Goal: Task Accomplishment & Management: Manage account settings

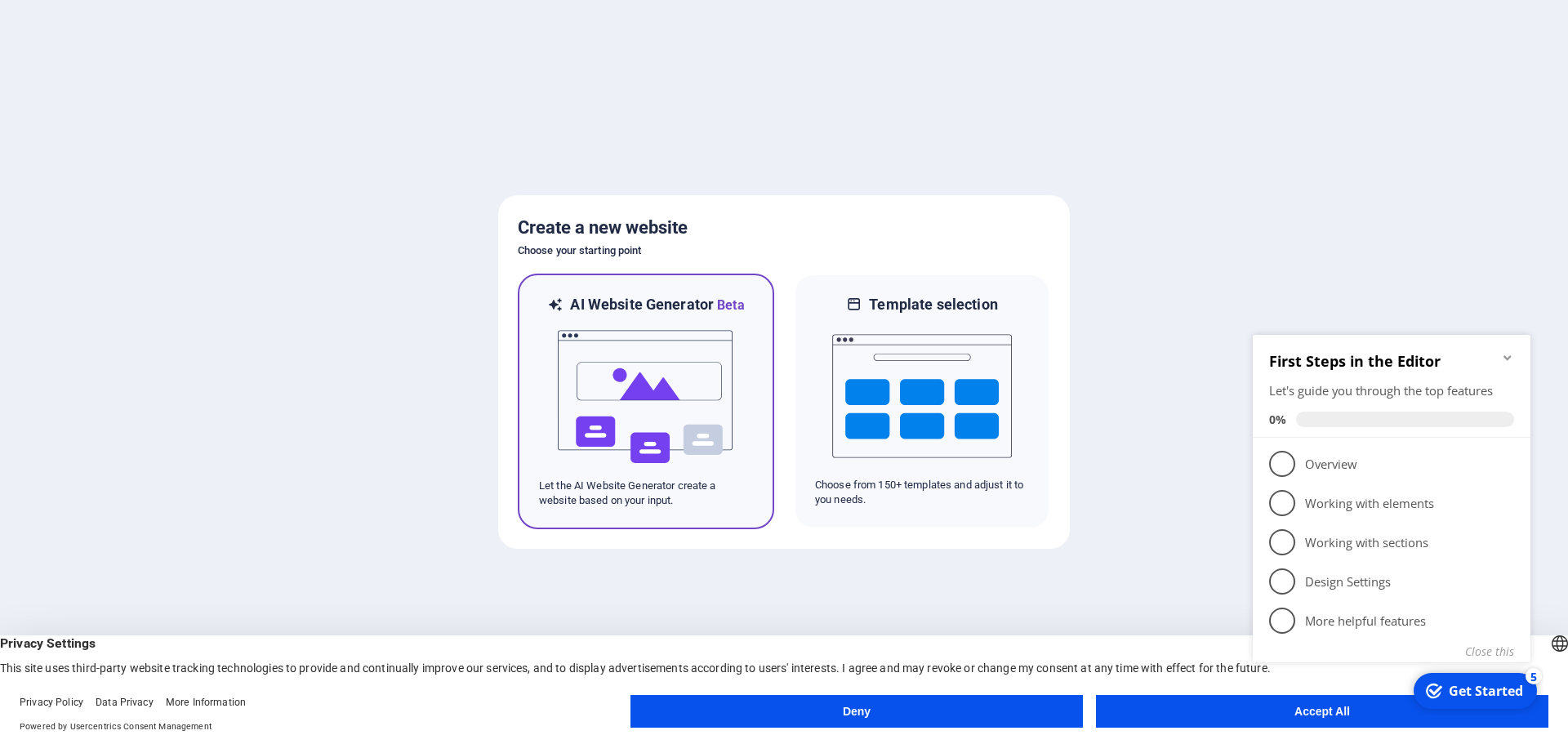
click at [650, 414] on img at bounding box center [646, 397] width 179 height 164
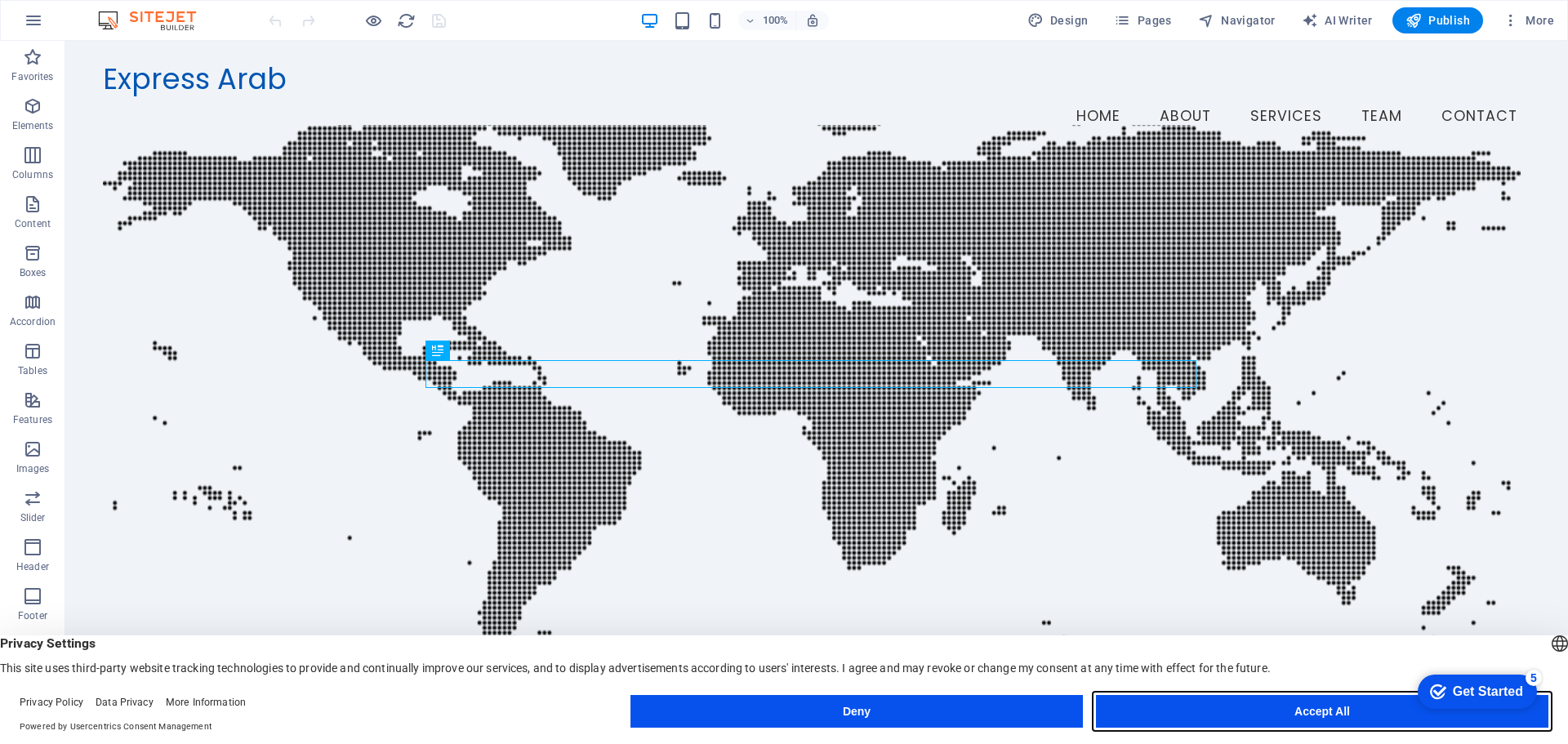
click at [1309, 712] on button "Accept All" at bounding box center [1322, 712] width 453 height 33
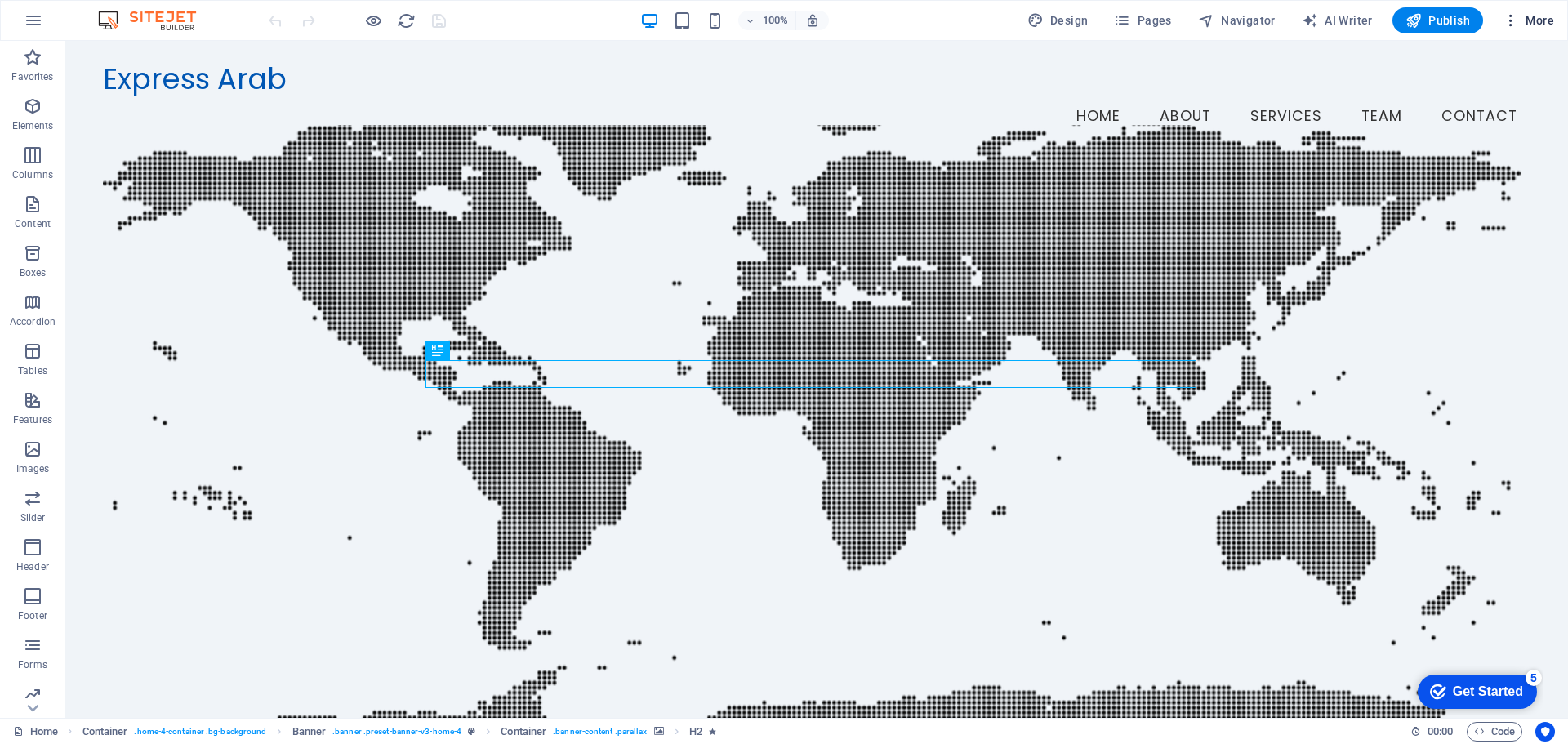
click at [1504, 25] on icon "button" at bounding box center [1511, 20] width 17 height 17
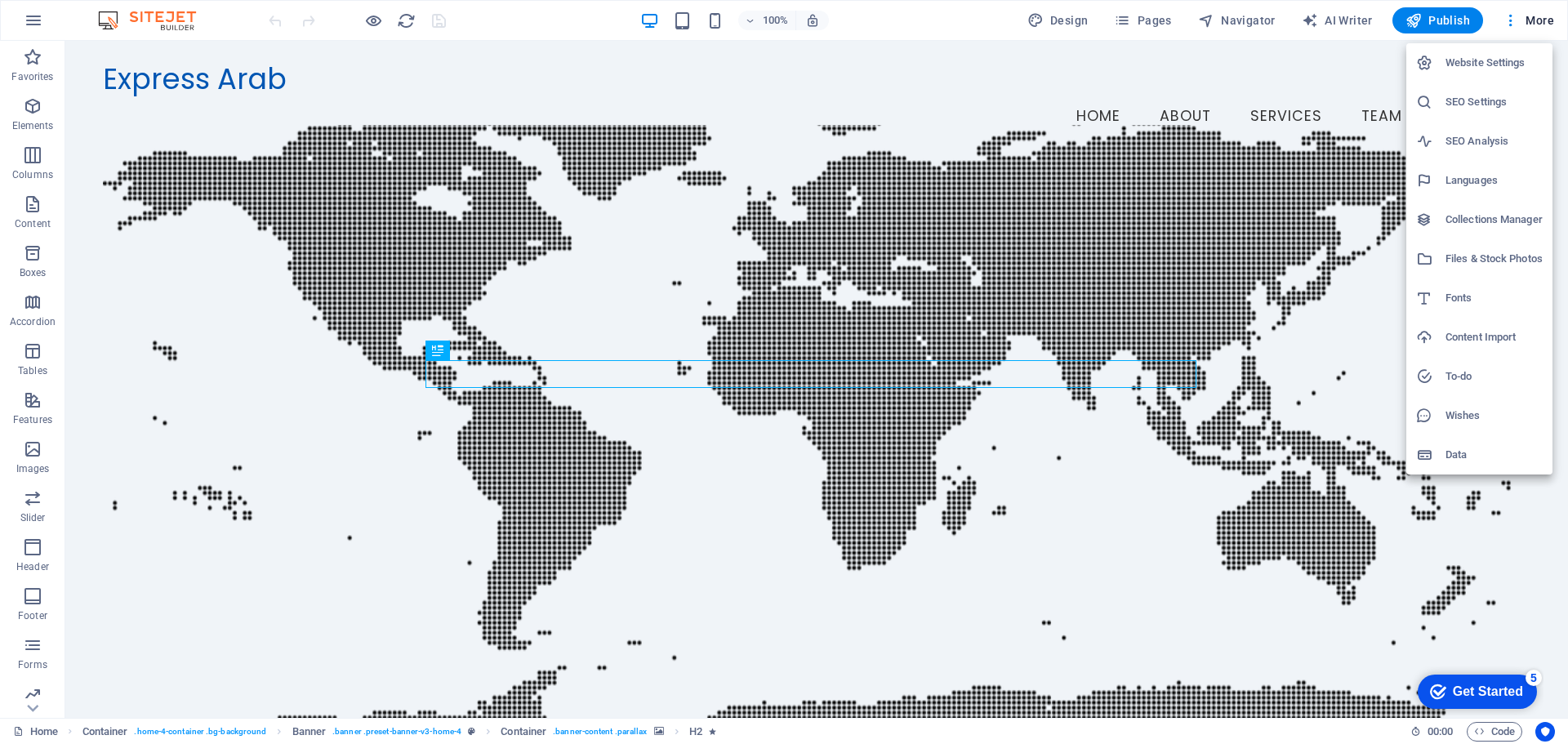
click at [1474, 64] on h6 "Website Settings" at bounding box center [1494, 63] width 98 height 20
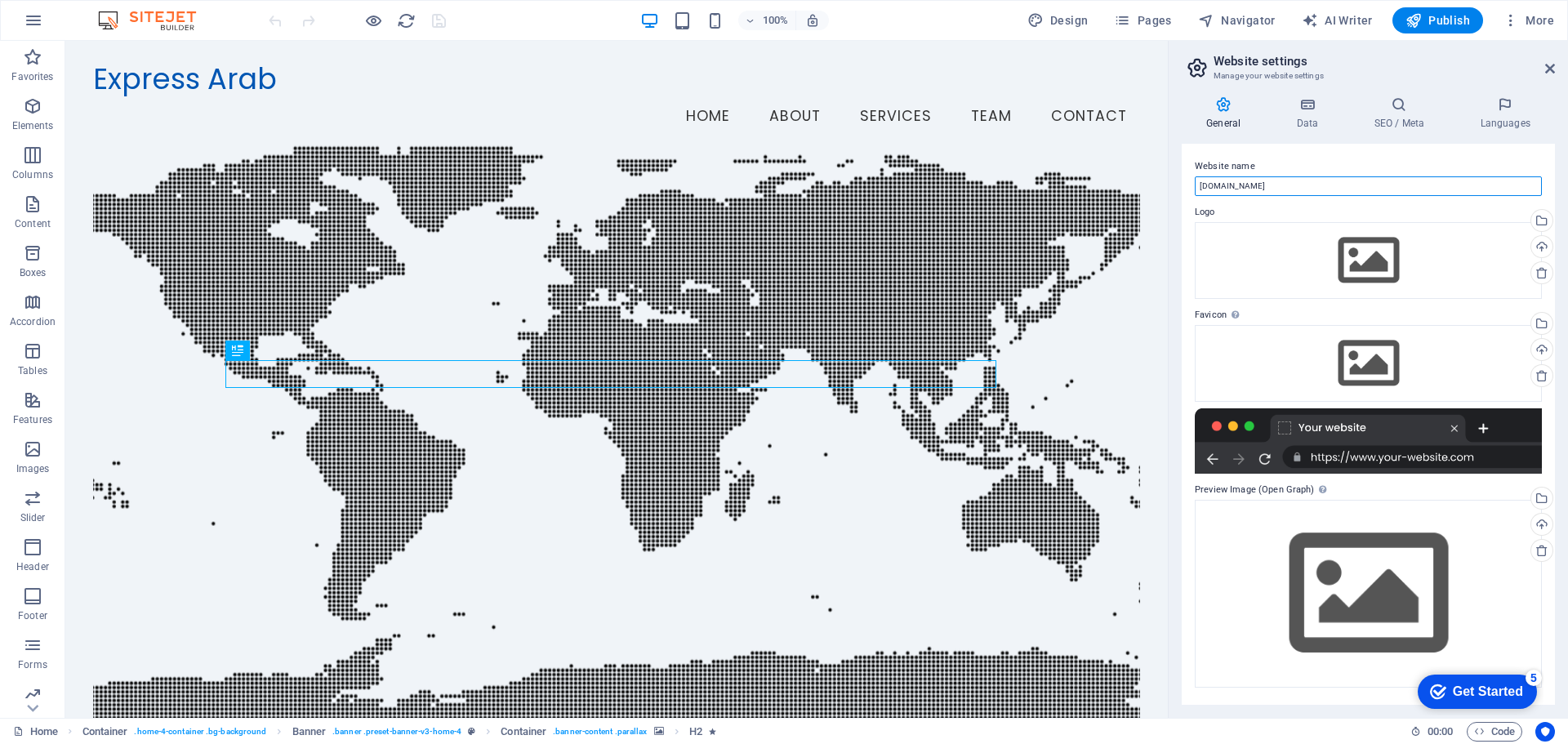
click at [1289, 191] on input "expressarab.site" at bounding box center [1368, 186] width 347 height 20
paste input "ExpressArab"
click at [1227, 185] on input "ExpressArab" at bounding box center [1368, 186] width 347 height 20
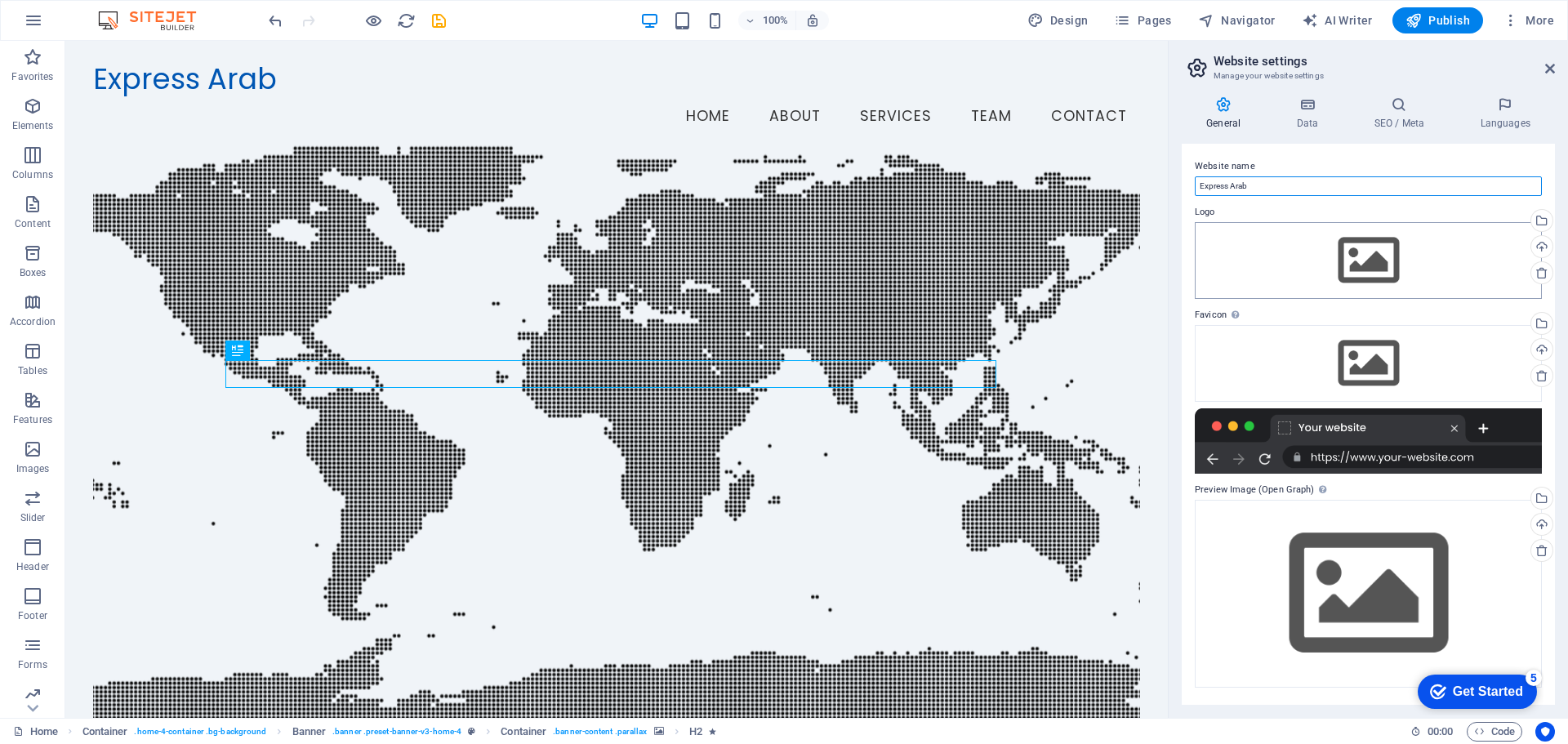
type input "Express Arab"
click at [1305, 245] on div "Drag files here, click to choose files or select files from Files or our free s…" at bounding box center [1368, 260] width 347 height 77
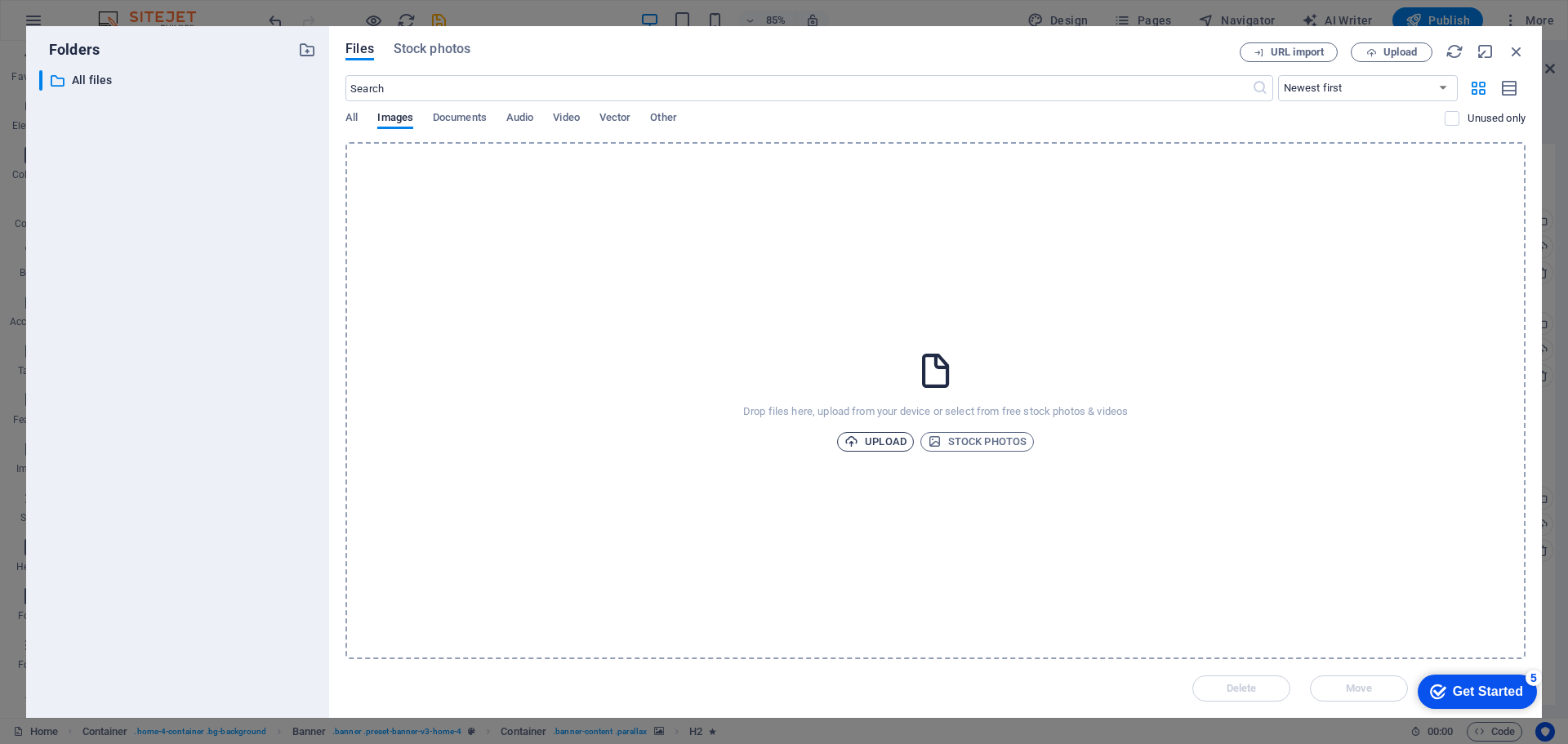
click at [899, 432] on span "Upload" at bounding box center [875, 442] width 62 height 20
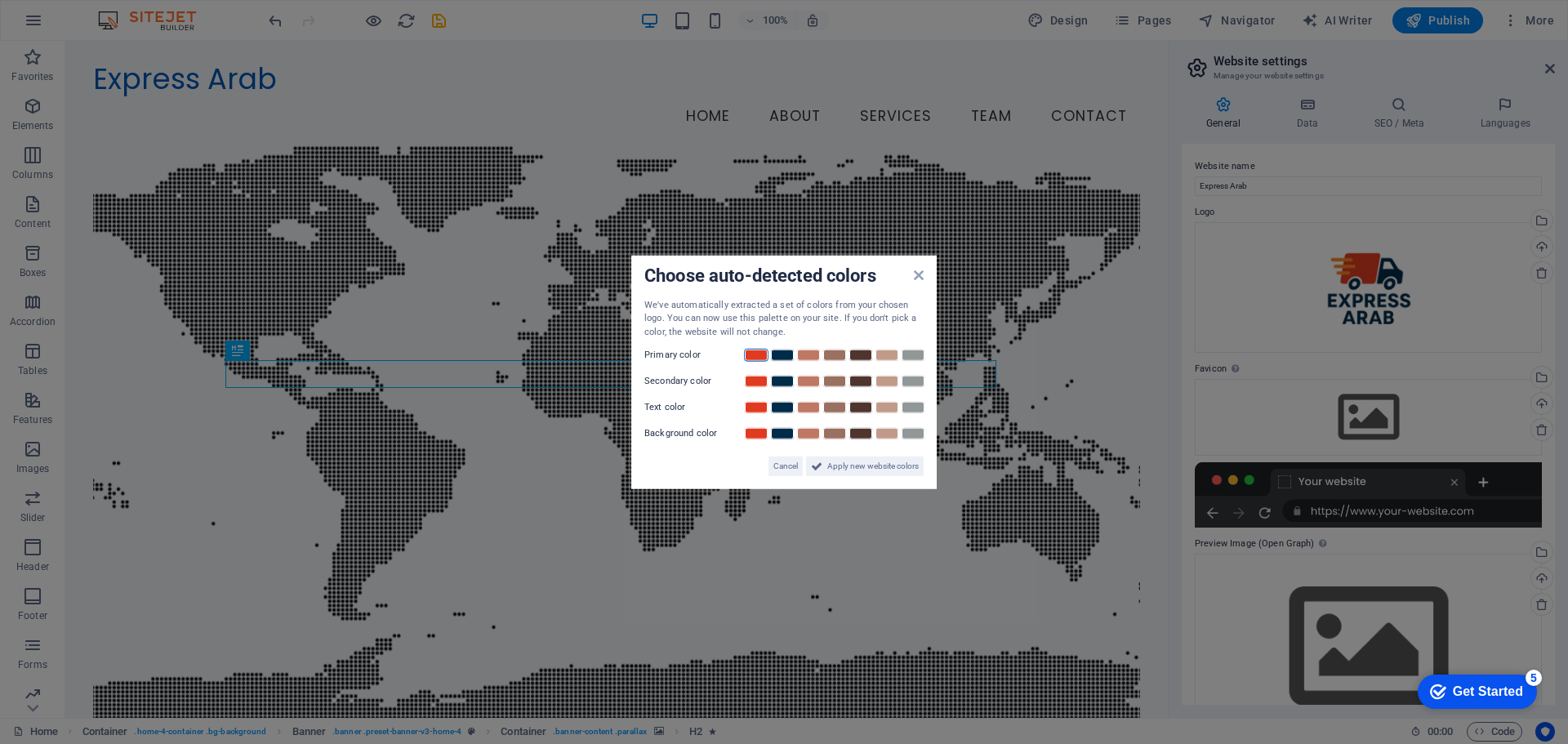
click at [757, 352] on link at bounding box center [756, 355] width 24 height 13
click at [792, 357] on link at bounding box center [782, 355] width 24 height 13
click at [764, 356] on link at bounding box center [756, 355] width 24 height 13
click at [808, 382] on link at bounding box center [808, 381] width 24 height 13
click at [777, 409] on link at bounding box center [782, 407] width 24 height 13
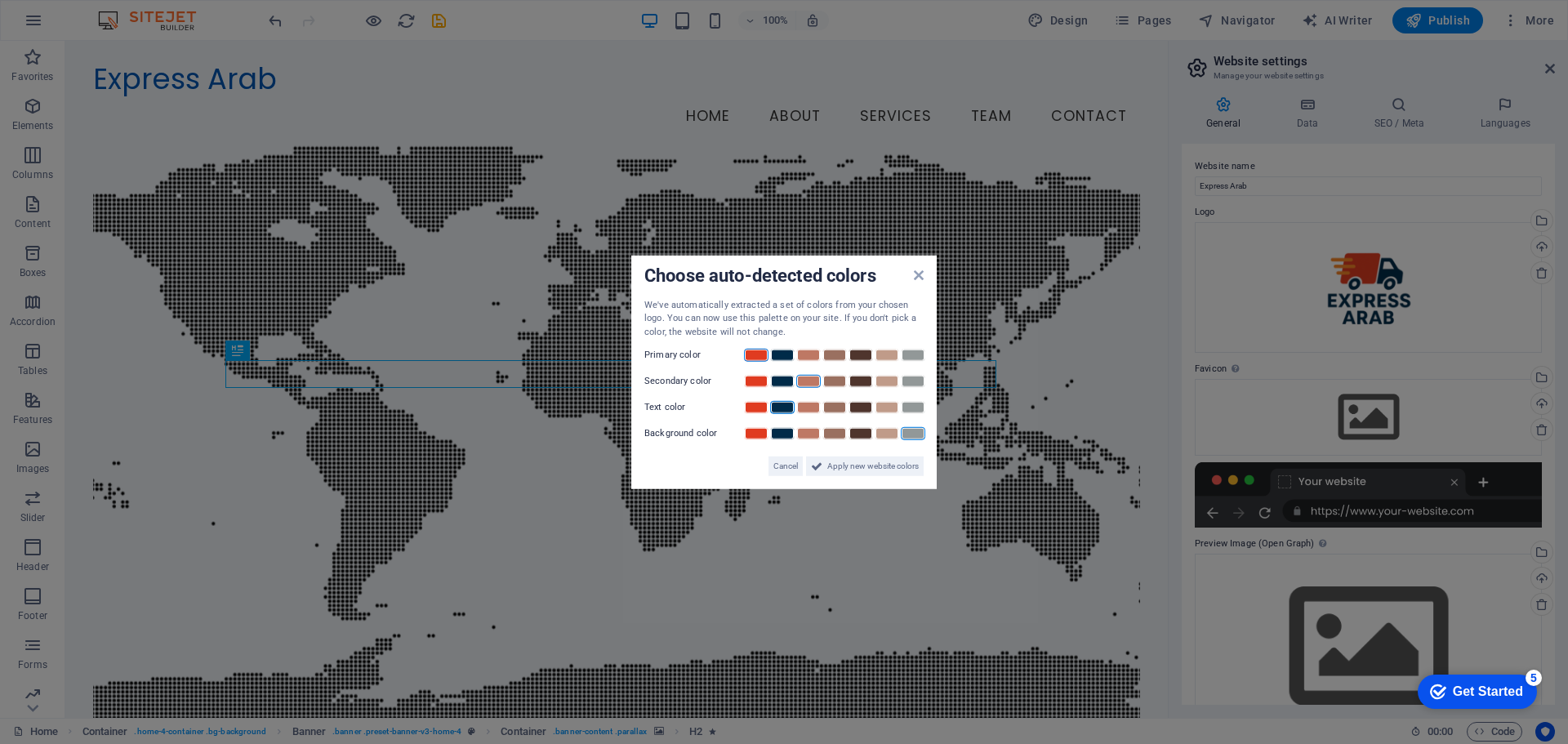
click at [909, 438] on link at bounding box center [912, 433] width 24 height 13
click at [852, 459] on span "Apply new website colors" at bounding box center [872, 466] width 91 height 20
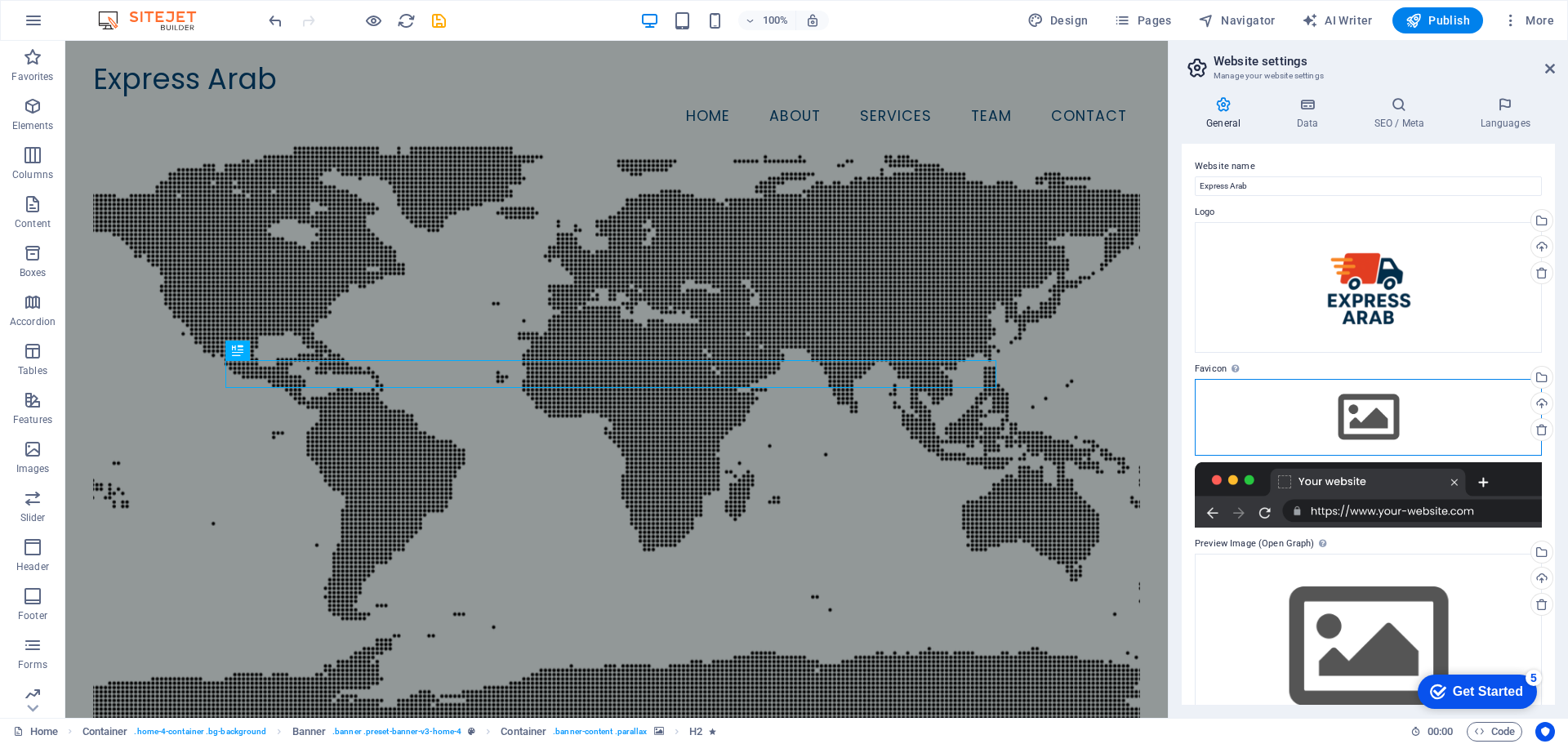
click at [1383, 430] on div "Drag files here, click to choose files or select files from Files or our free s…" at bounding box center [1368, 417] width 347 height 77
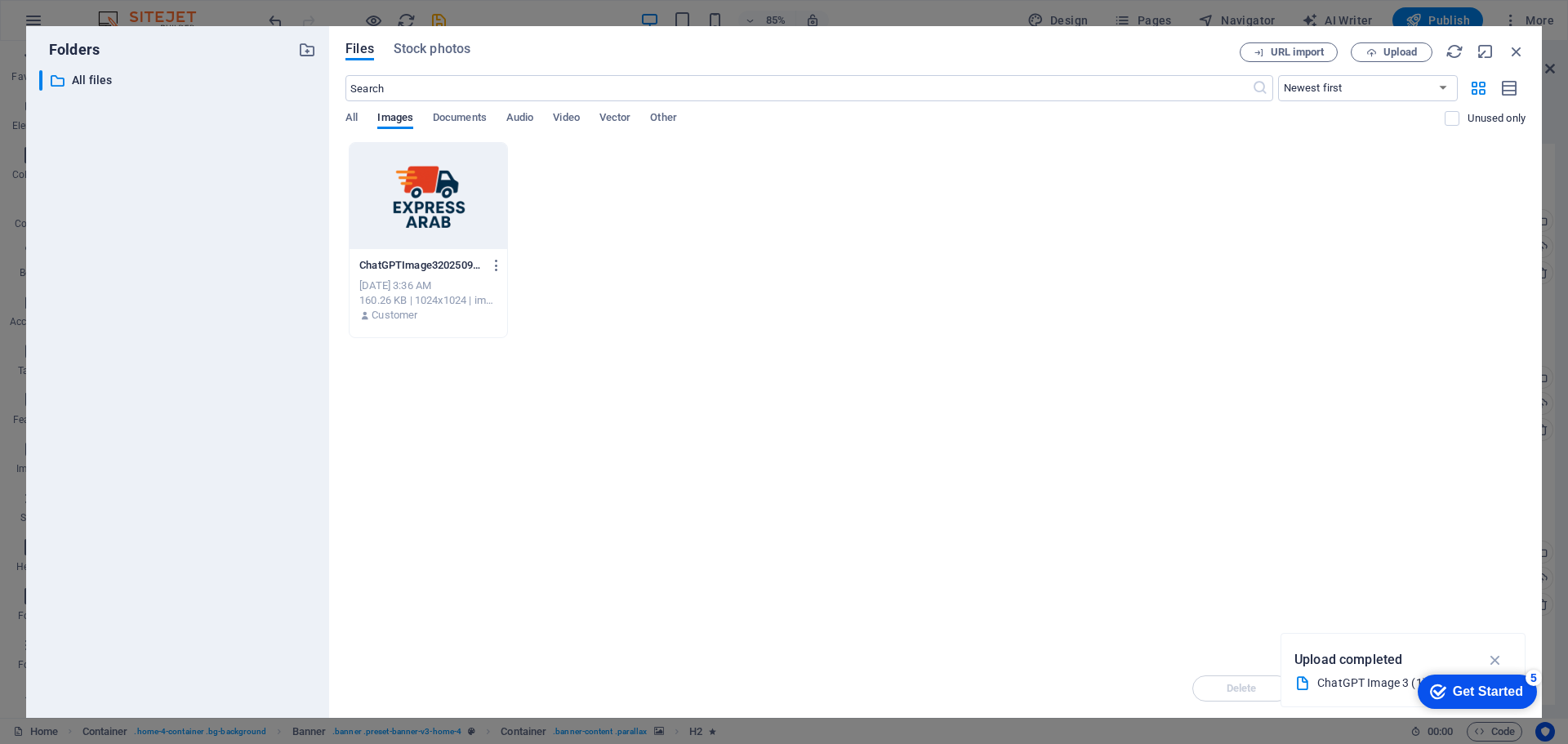
click at [447, 211] on div at bounding box center [427, 196] width 158 height 106
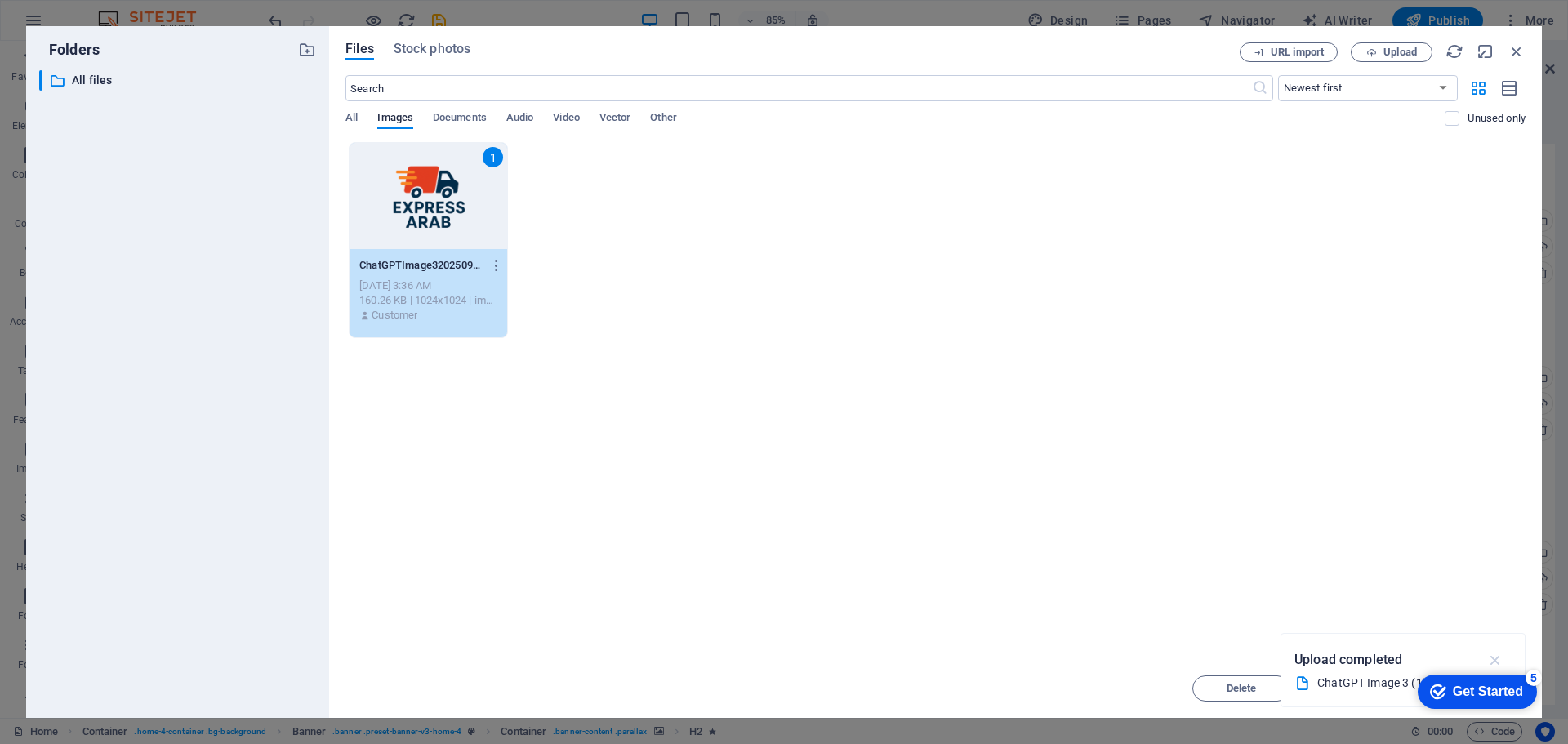
click at [1497, 660] on icon "button" at bounding box center [1496, 659] width 19 height 18
click at [1512, 690] on div "Get Started" at bounding box center [1487, 692] width 71 height 15
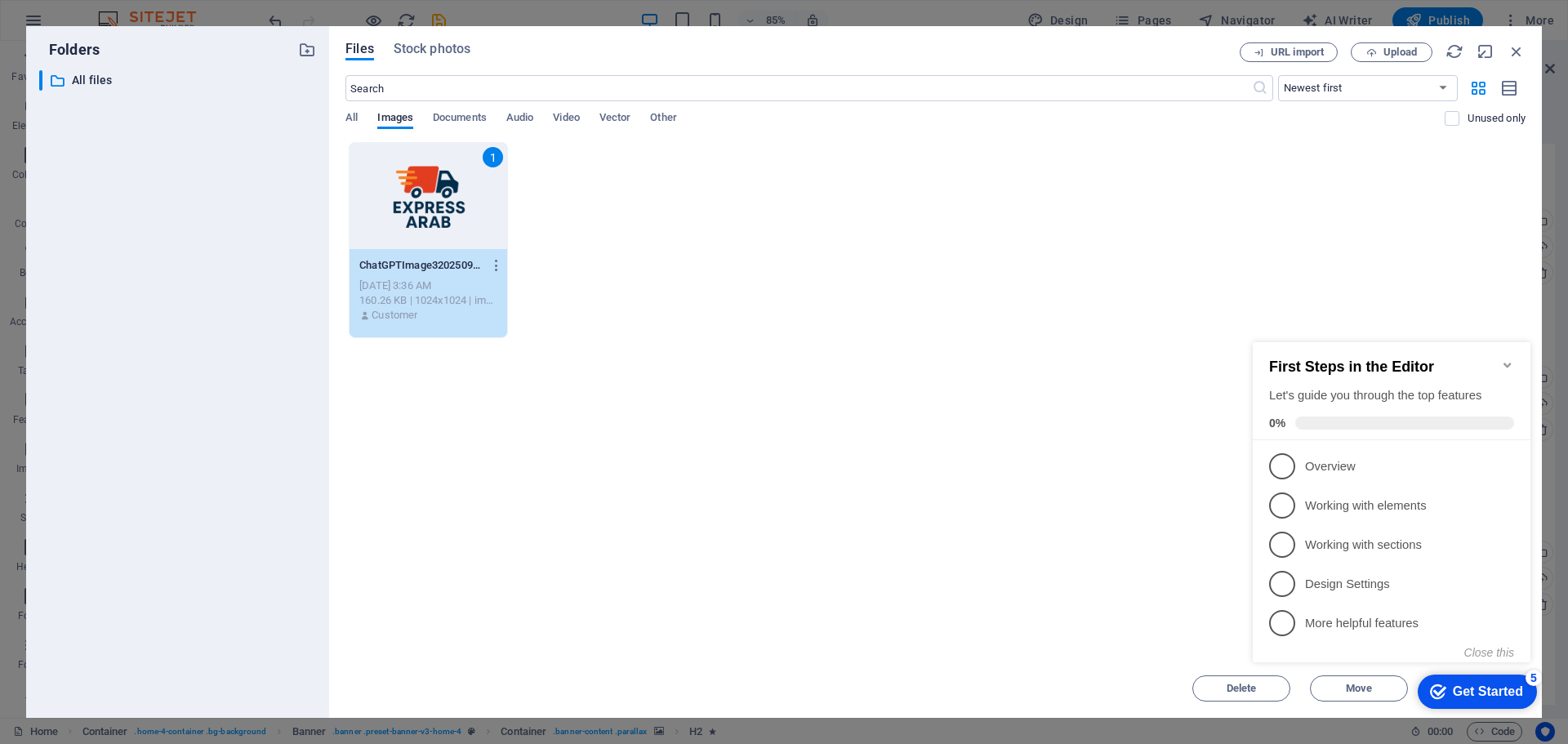
click at [1502, 362] on icon "Minimize checklist" at bounding box center [1507, 365] width 13 height 13
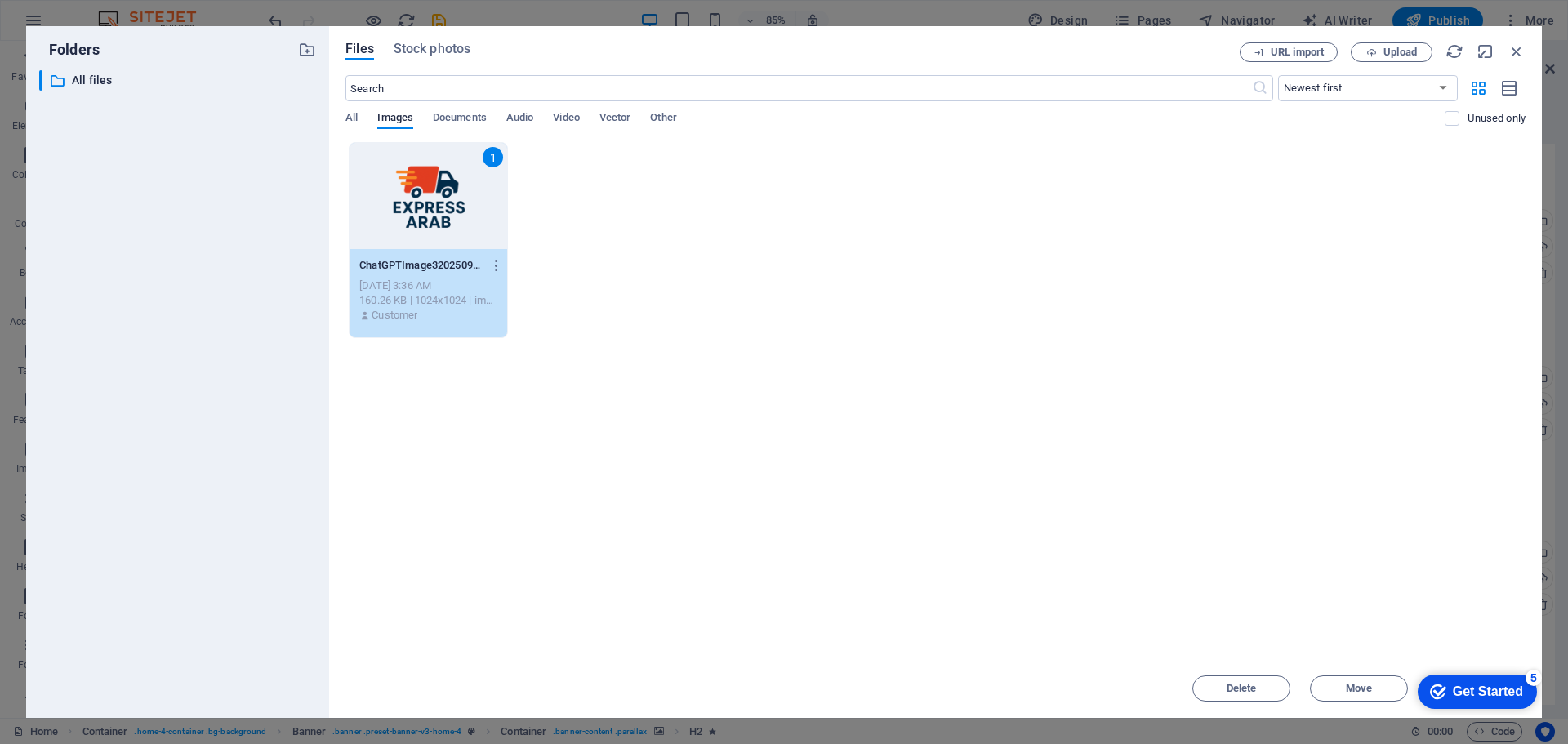
drag, startPoint x: 1542, startPoint y: 25, endPoint x: 1217, endPoint y: 538, distance: 607.3
click at [1217, 538] on div "Drop files here to upload them instantly 1 ChatGPTImage3202509_05_321-_w3HYNo7Z…" at bounding box center [935, 401] width 1180 height 517
click at [1440, 693] on icon "checkmark" at bounding box center [1437, 692] width 17 height 17
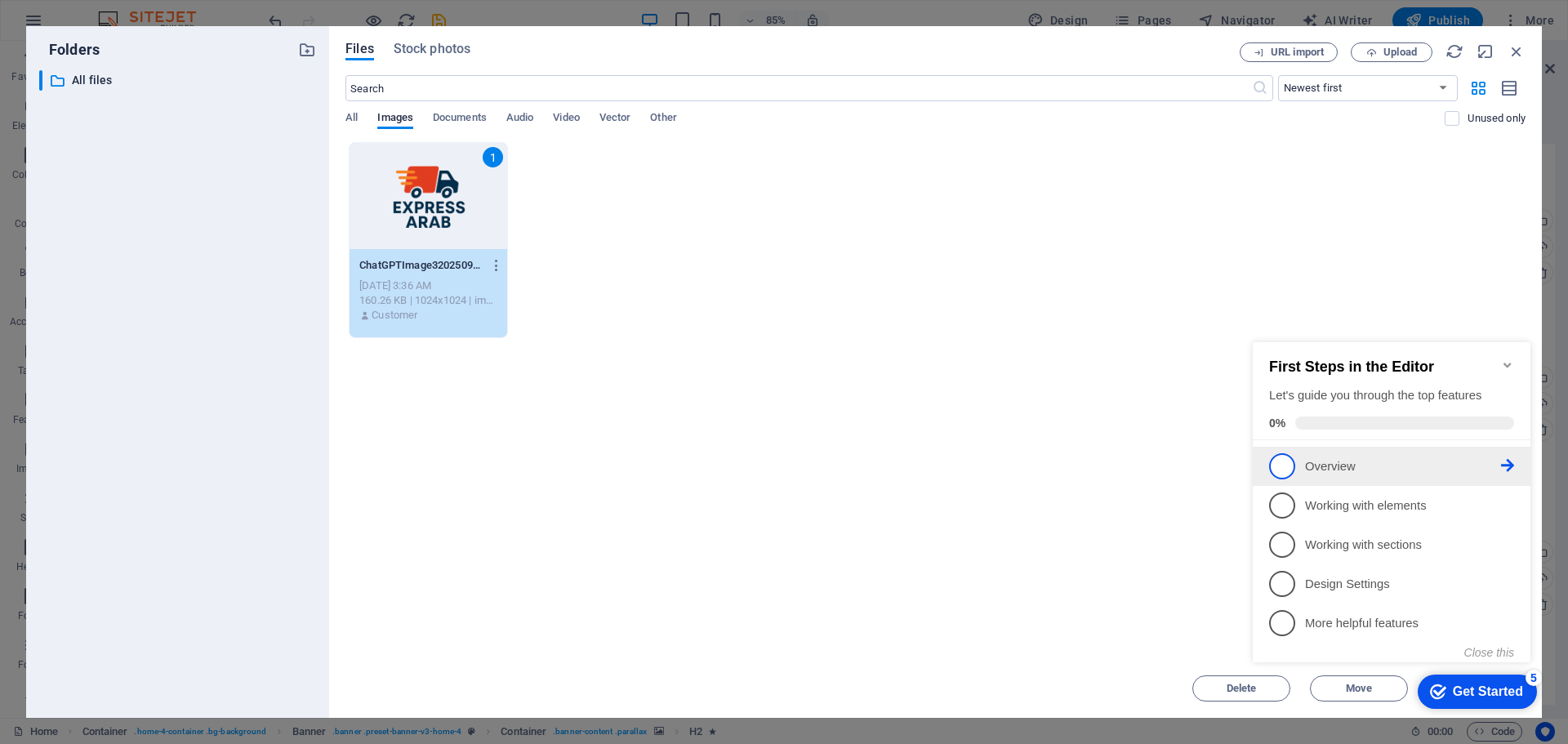
click at [1349, 458] on p "Overview - incomplete" at bounding box center [1403, 467] width 196 height 17
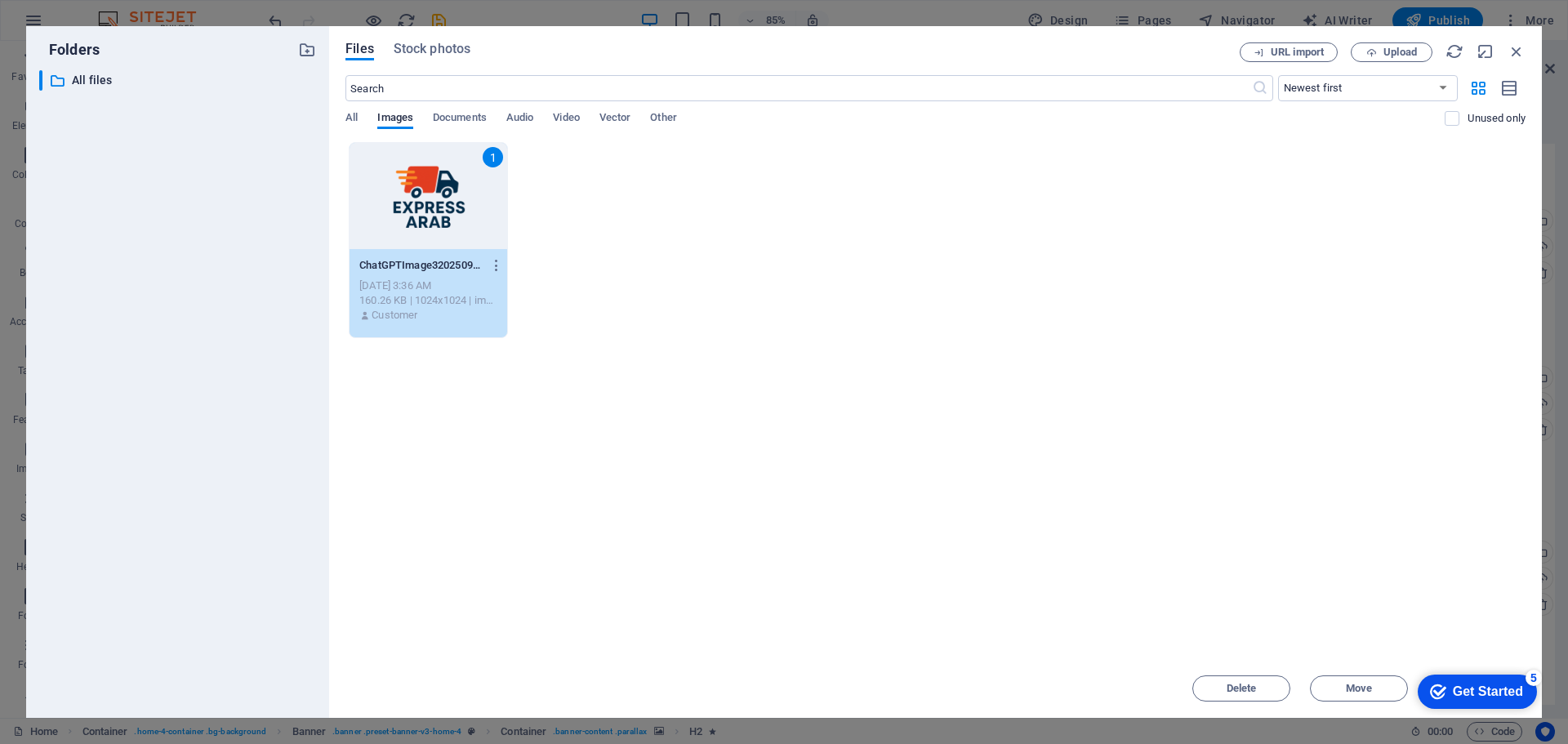
click at [1457, 685] on div "Get Started" at bounding box center [1487, 692] width 71 height 15
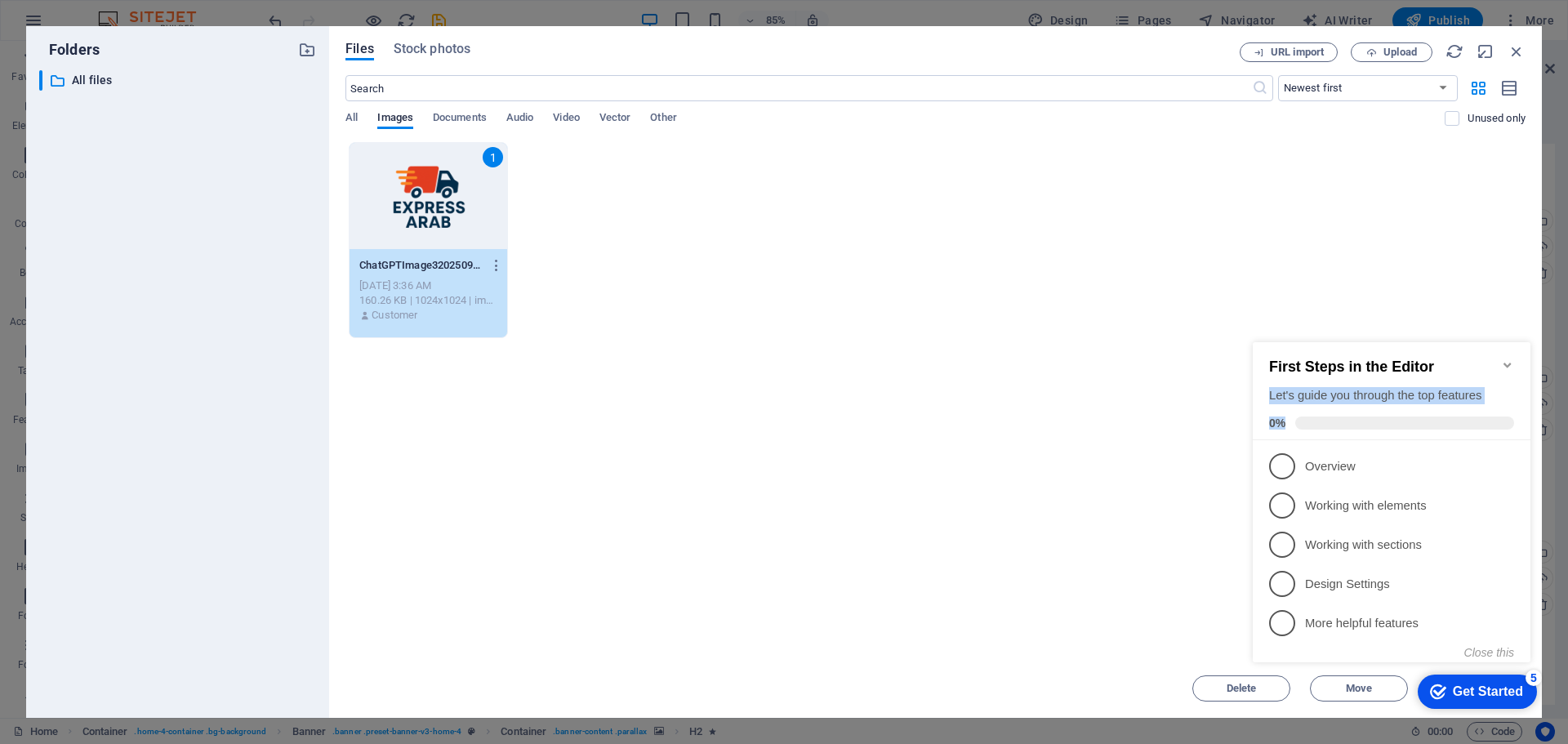
click at [1506, 361] on div "First Steps in the Editor Let's guide you through the top features 0%" at bounding box center [1391, 391] width 278 height 98
click at [1506, 361] on icon "Minimize checklist" at bounding box center [1507, 365] width 13 height 13
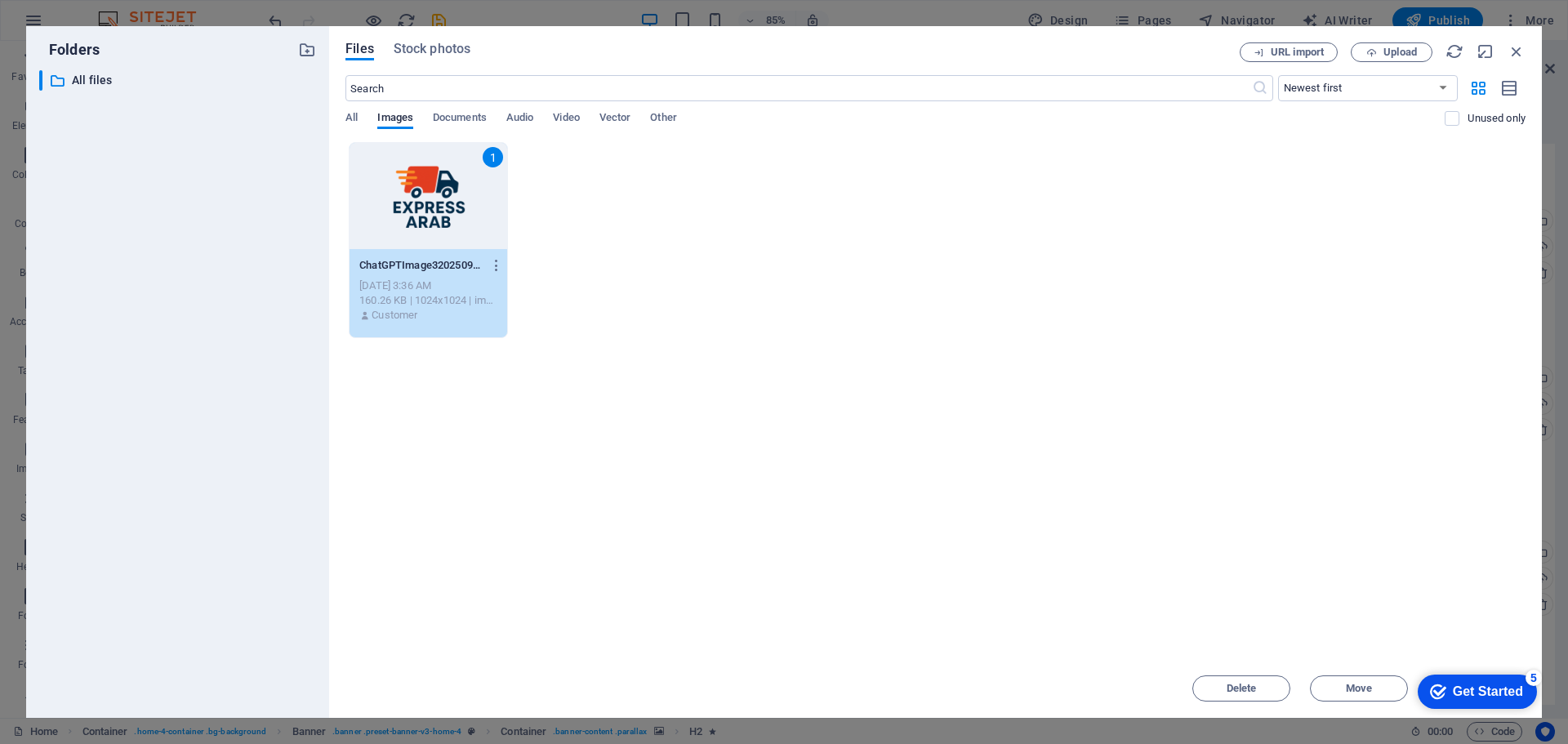
click at [1361, 684] on span "Move" at bounding box center [1358, 688] width 26 height 10
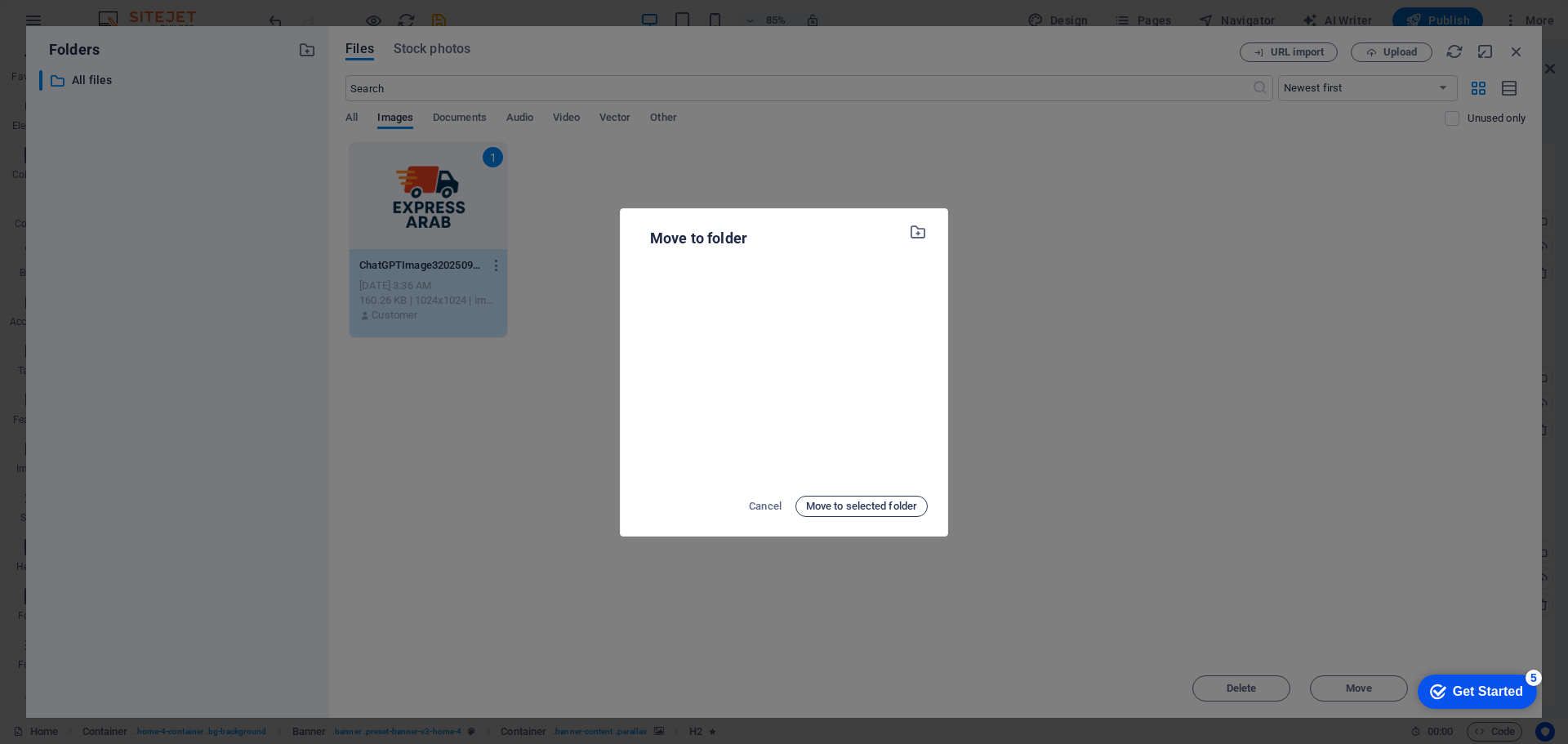
click at [826, 506] on span "Move to selected folder" at bounding box center [862, 506] width 111 height 20
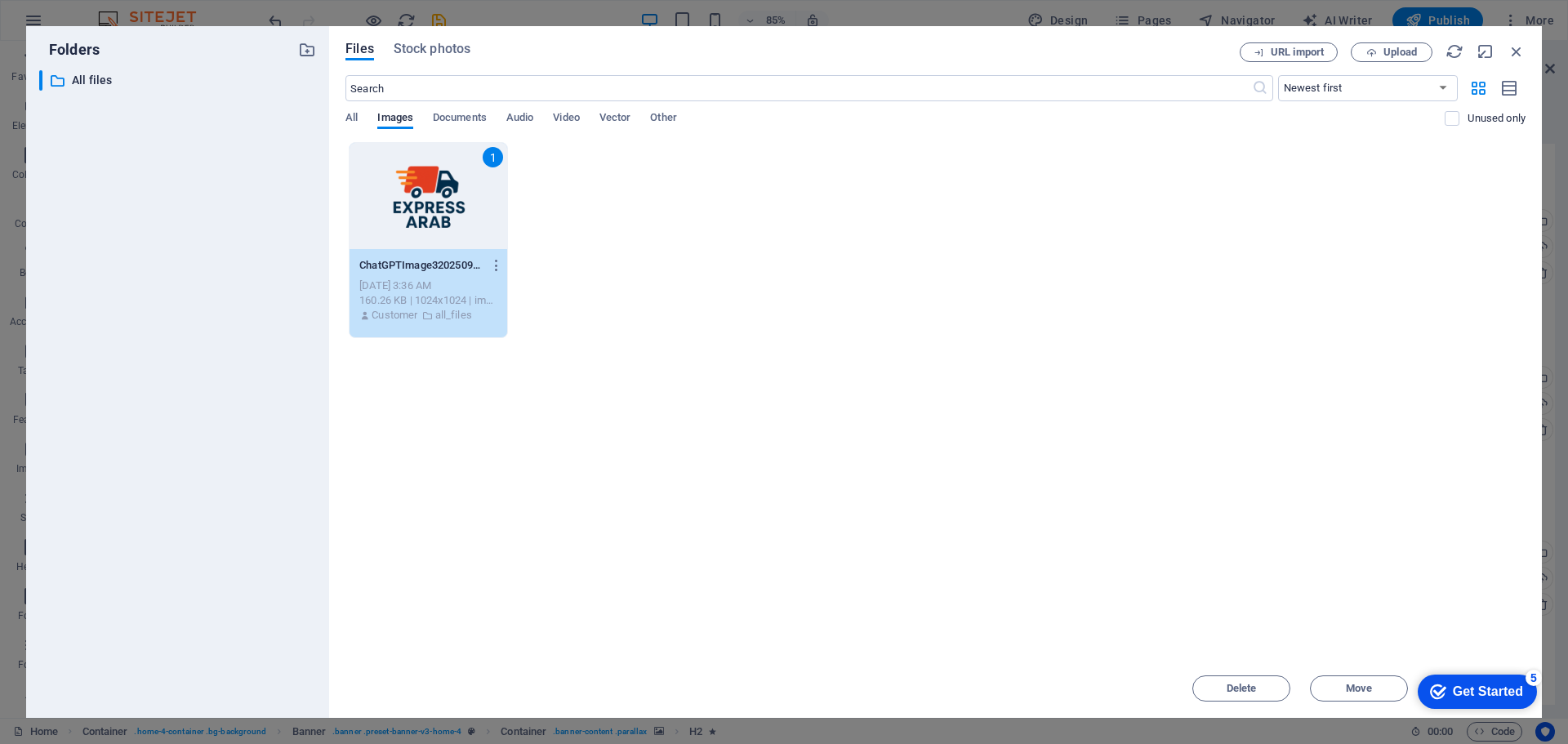
click at [427, 231] on div "1" at bounding box center [427, 196] width 158 height 106
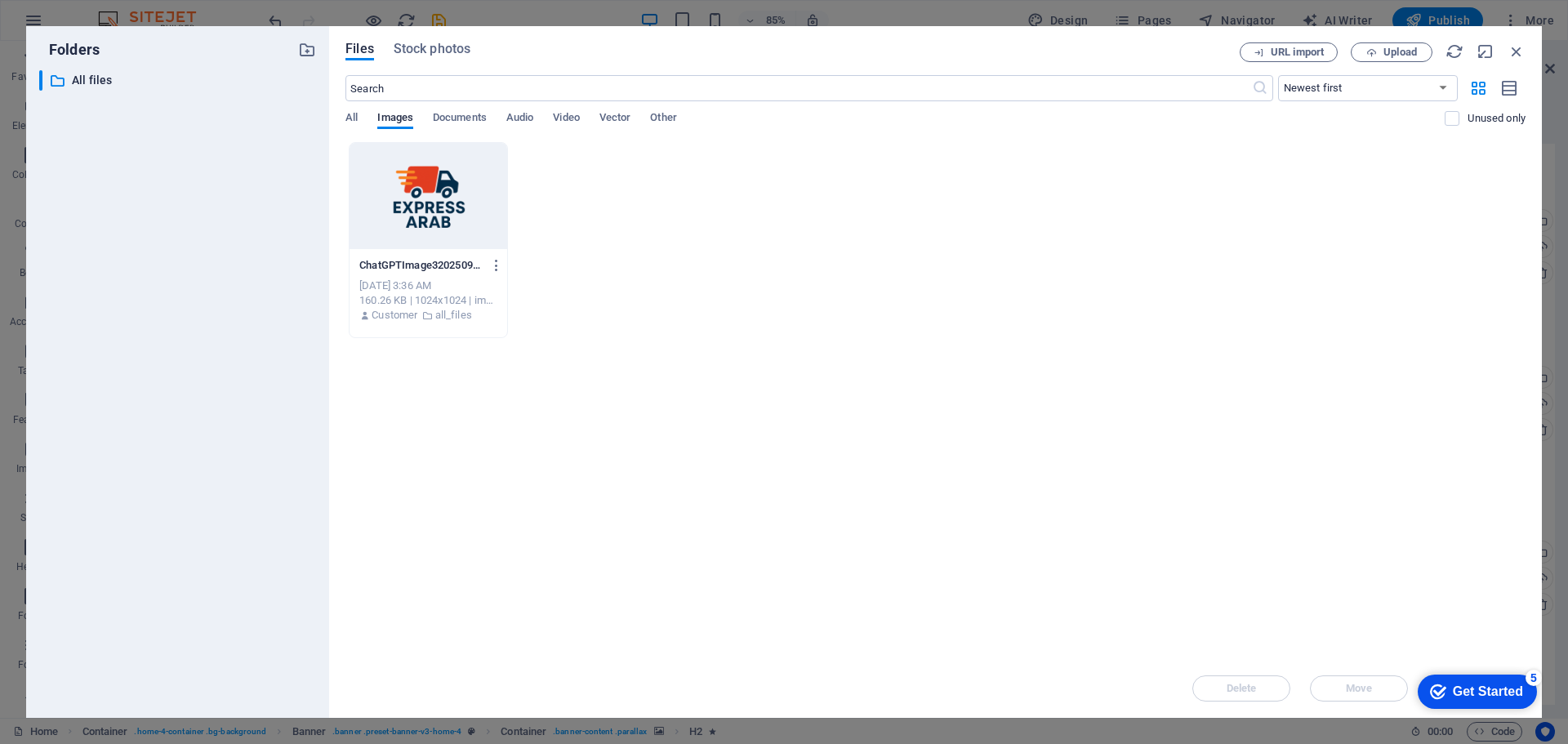
click at [427, 231] on div at bounding box center [427, 196] width 158 height 106
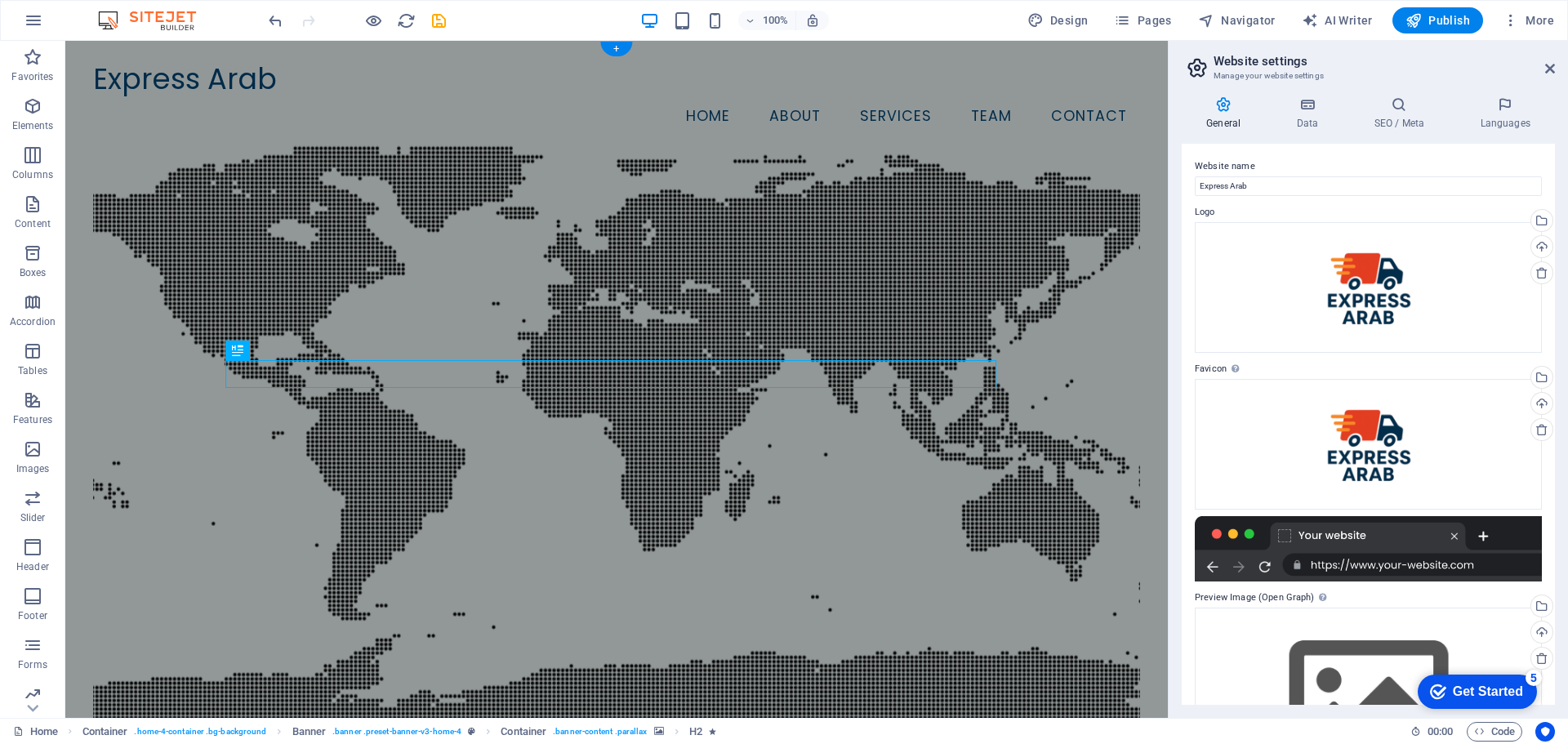
drag, startPoint x: 492, startPoint y: 272, endPoint x: 427, endPoint y: 231, distance: 76.9
click at [427, 231] on figure at bounding box center [616, 433] width 1047 height 617
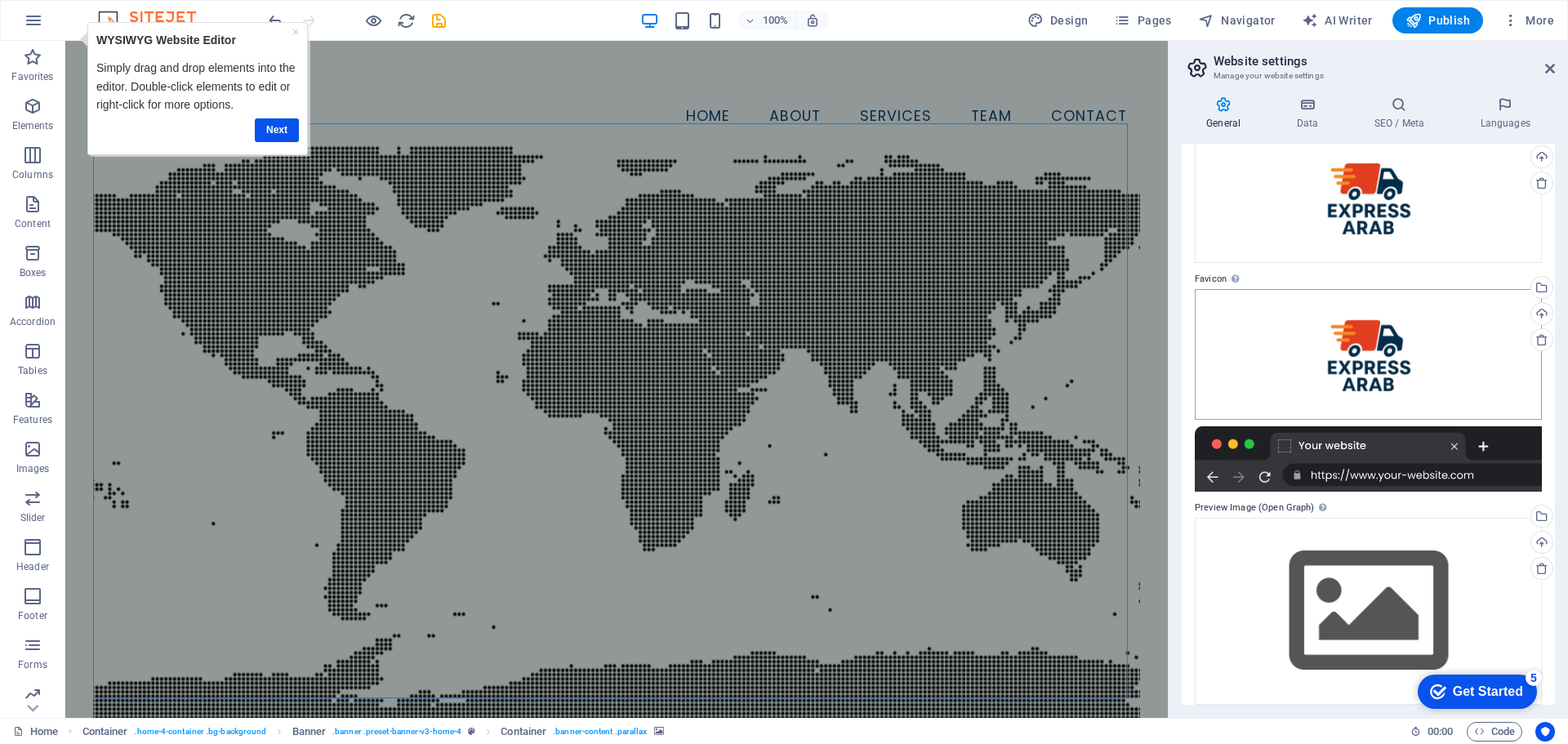
scroll to position [103, 0]
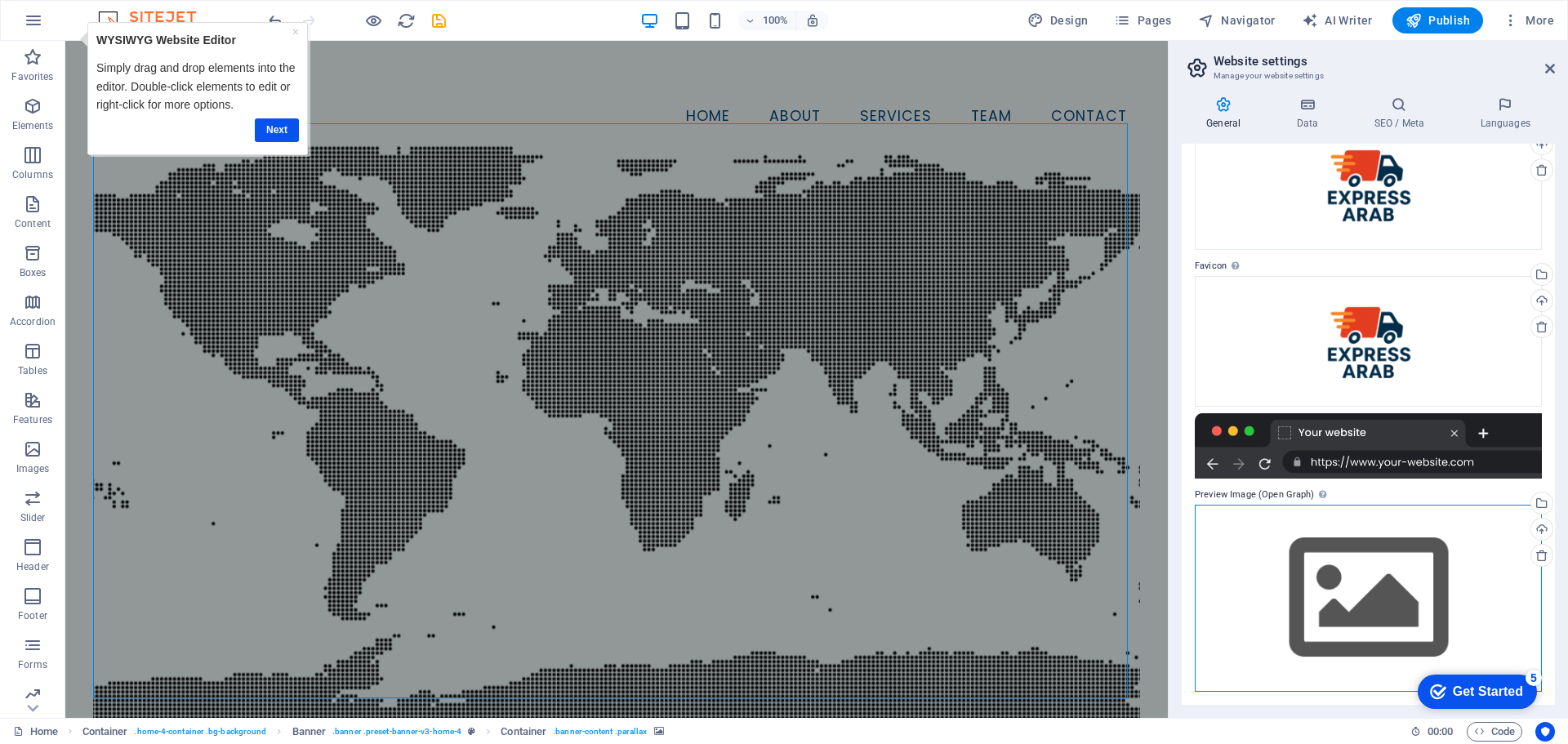
click at [1343, 570] on div "Drag files here, click to choose files or select files from Files or our free s…" at bounding box center [1368, 599] width 347 height 187
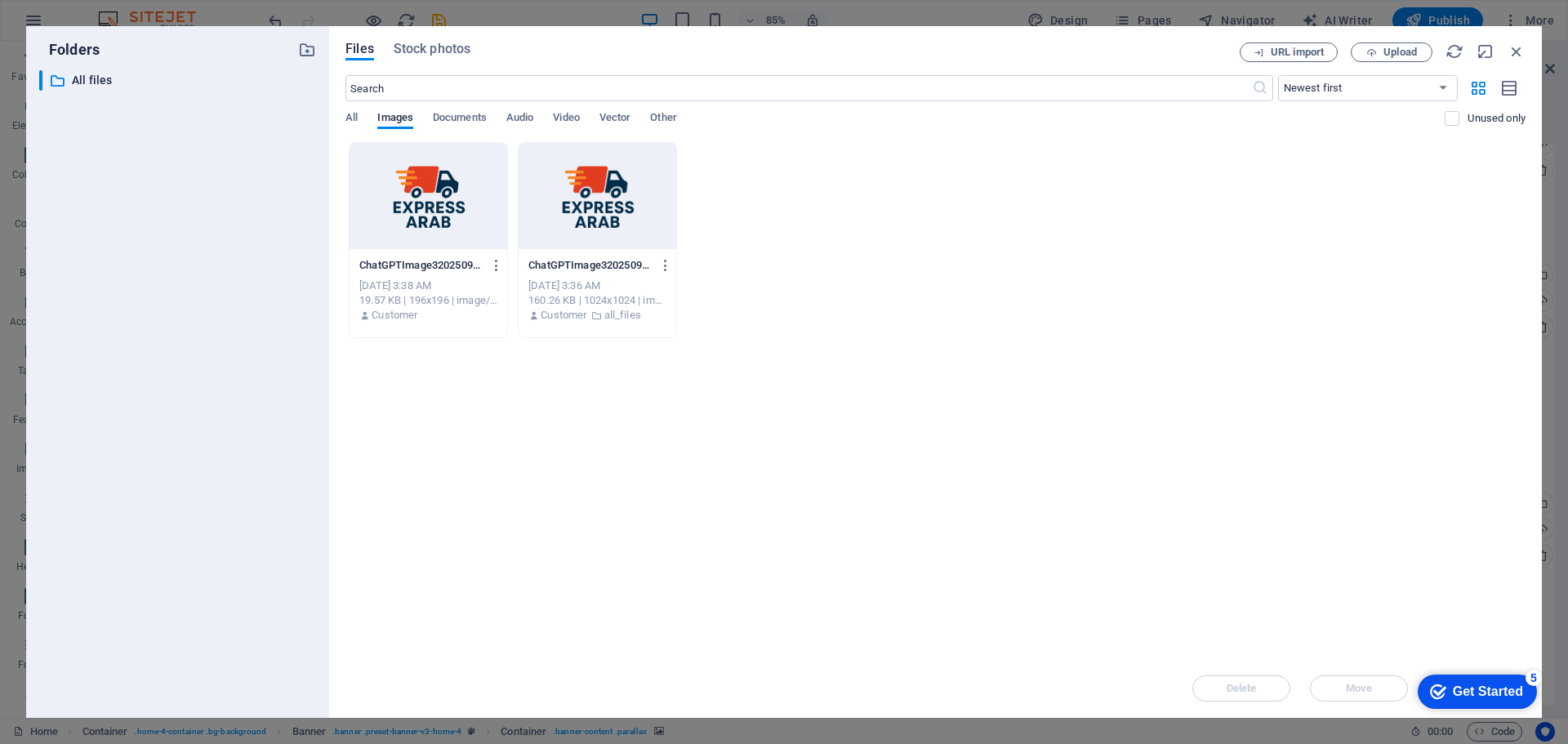
click at [491, 207] on div at bounding box center [427, 196] width 158 height 106
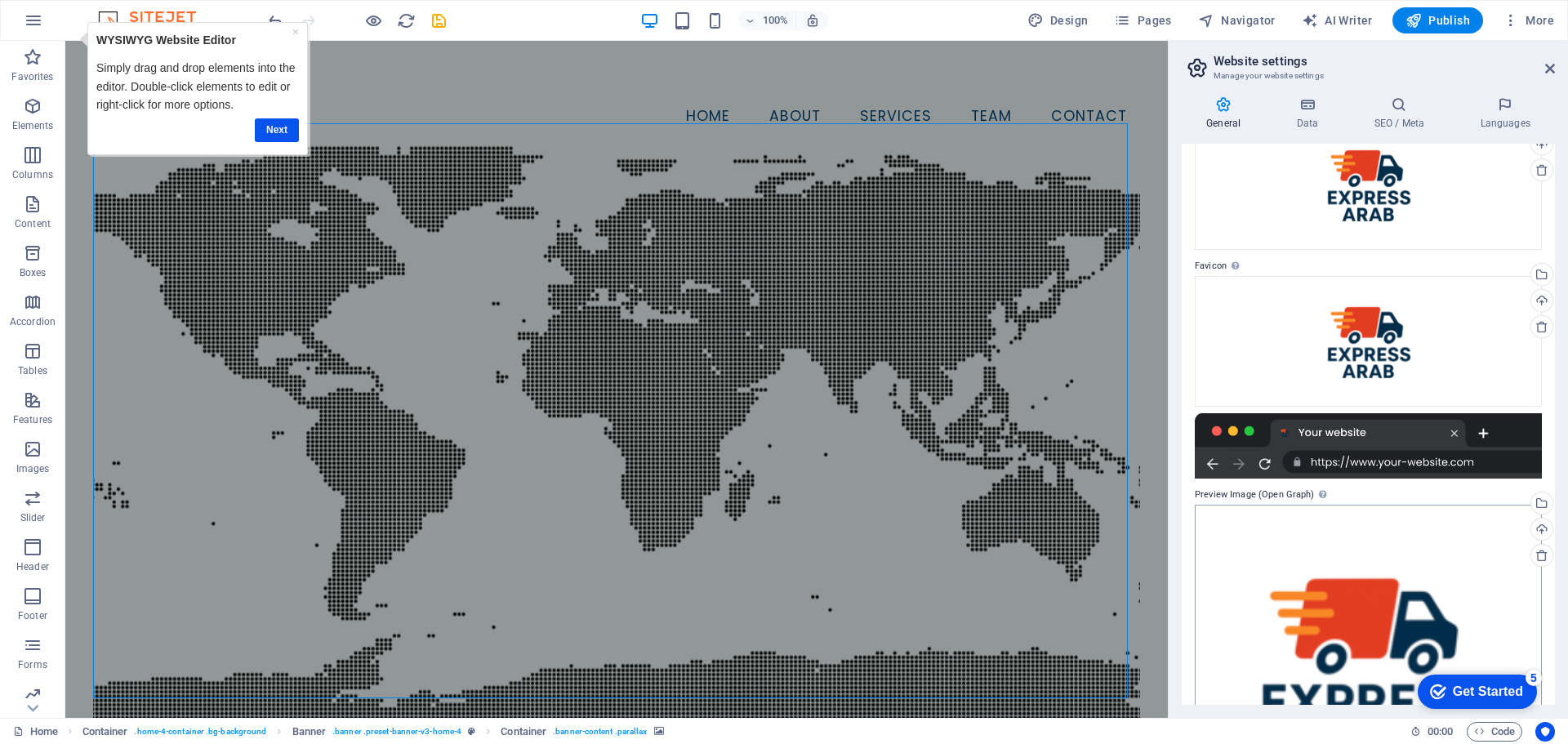
scroll to position [243, 0]
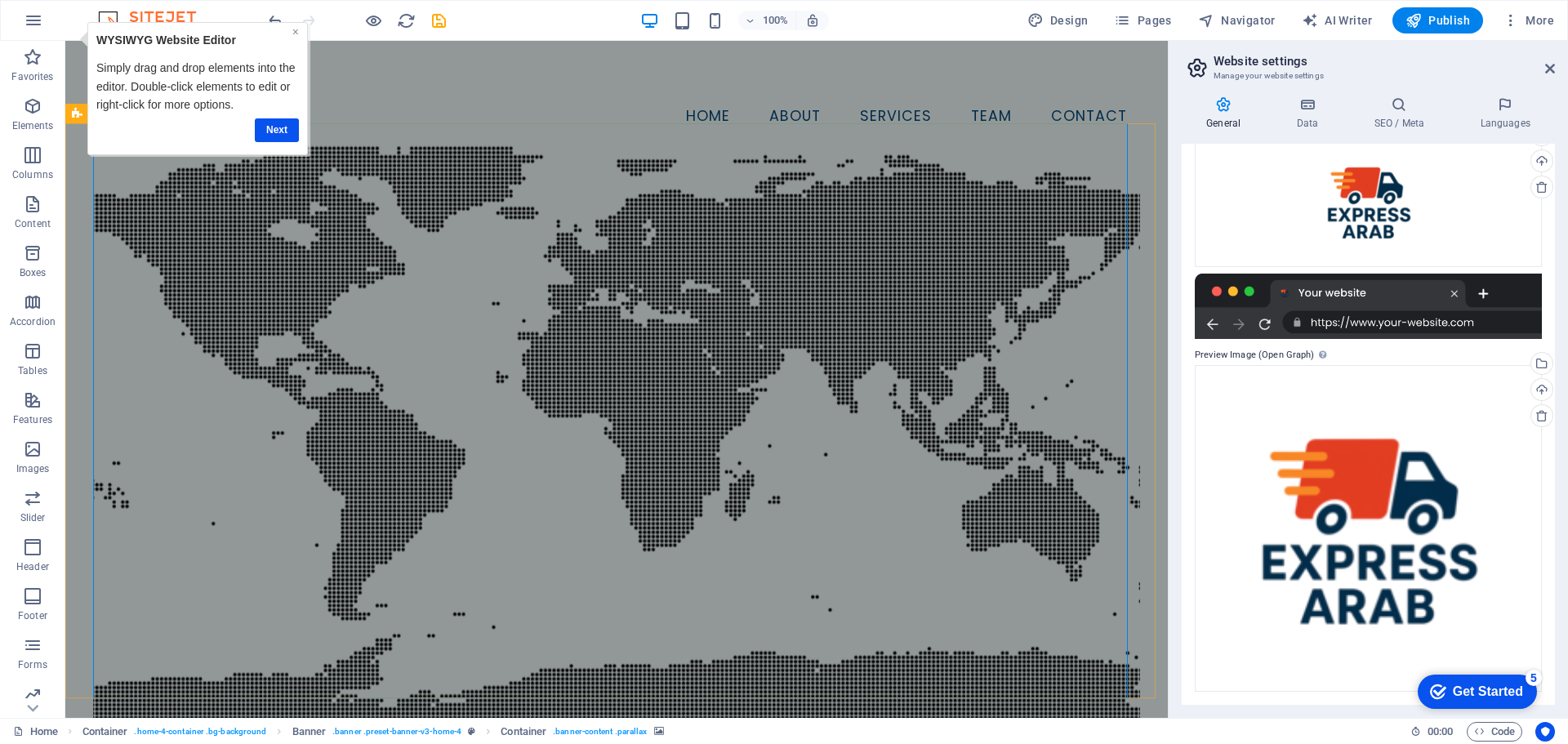
click at [294, 32] on link "×" at bounding box center [296, 31] width 7 height 13
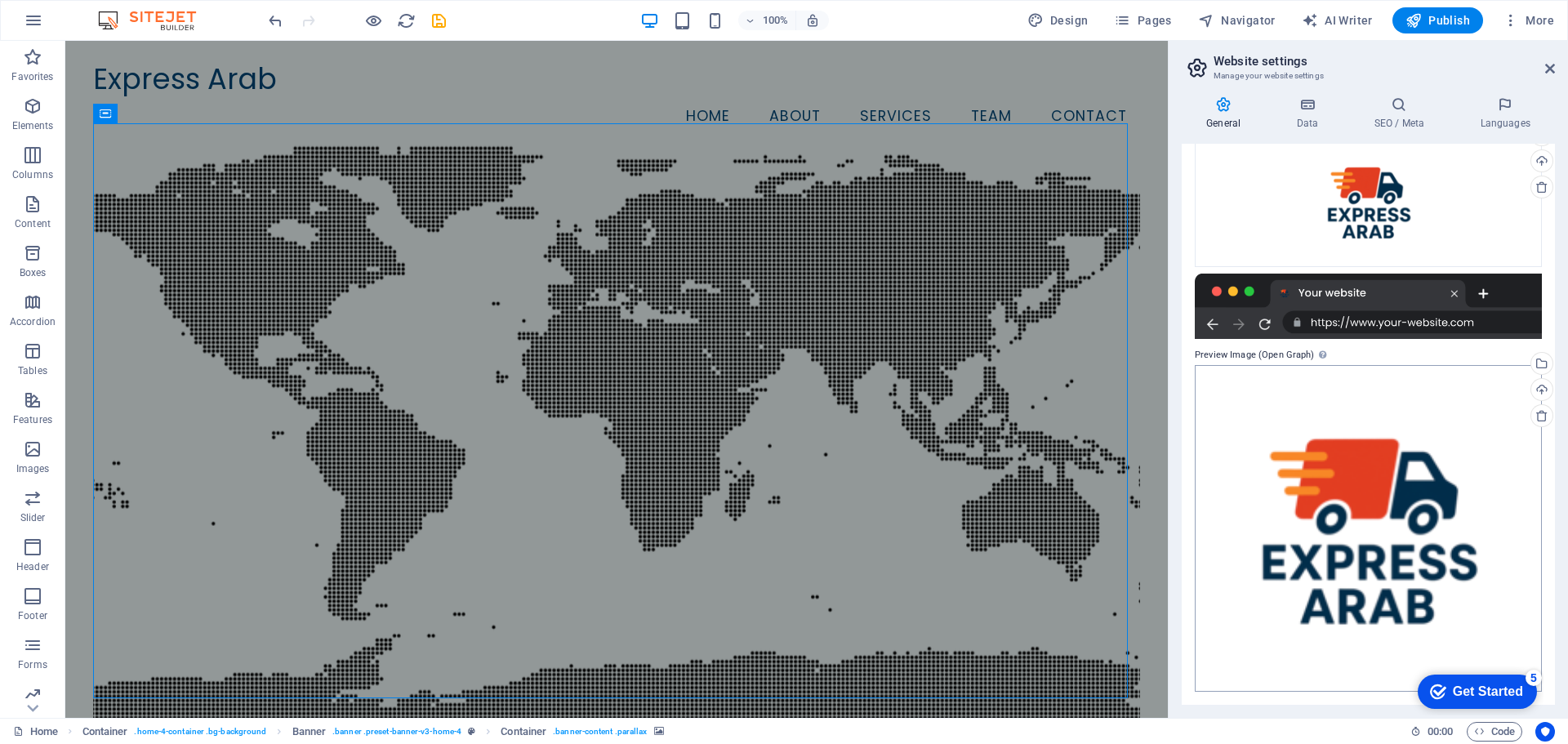
scroll to position [0, 0]
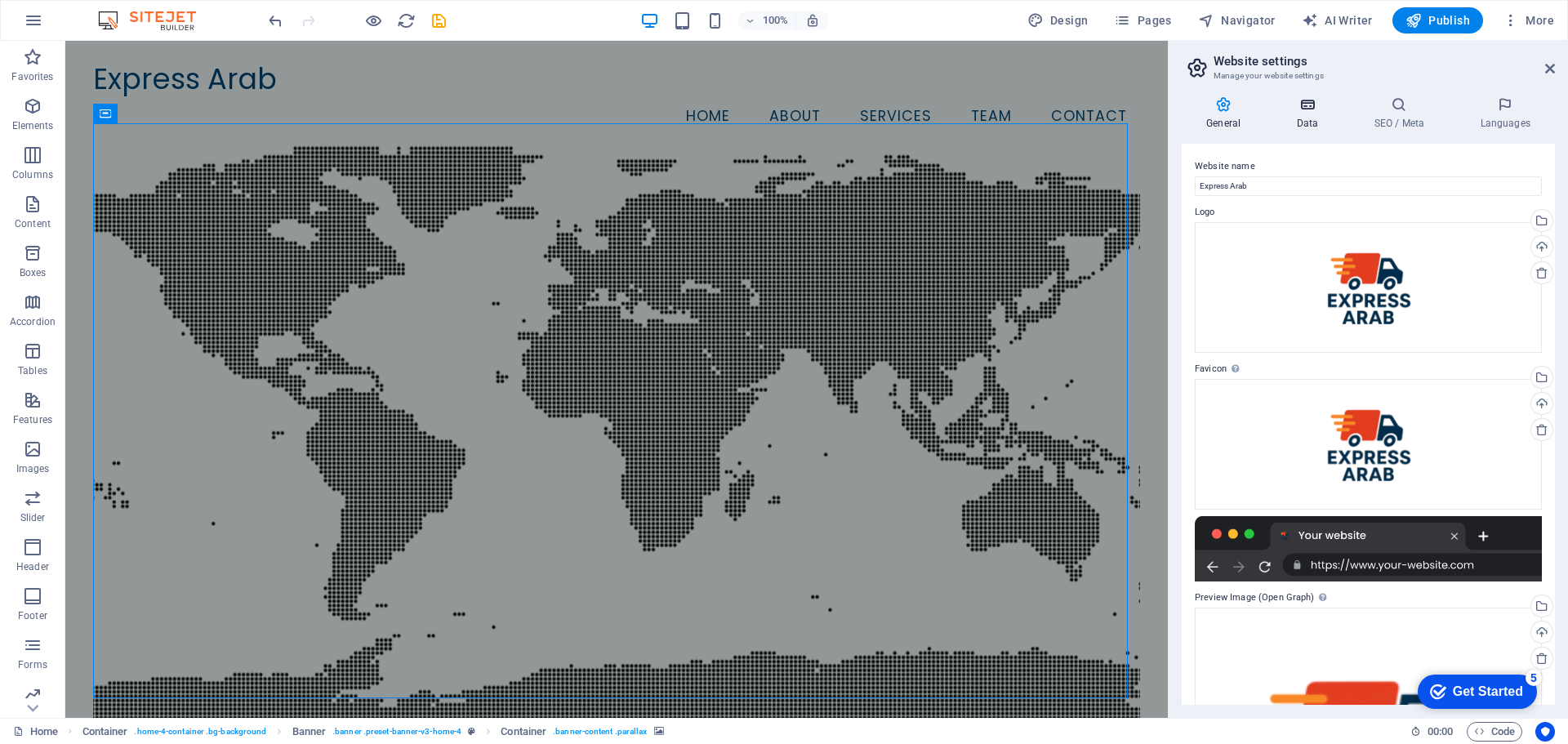
click at [1289, 108] on icon at bounding box center [1307, 105] width 71 height 17
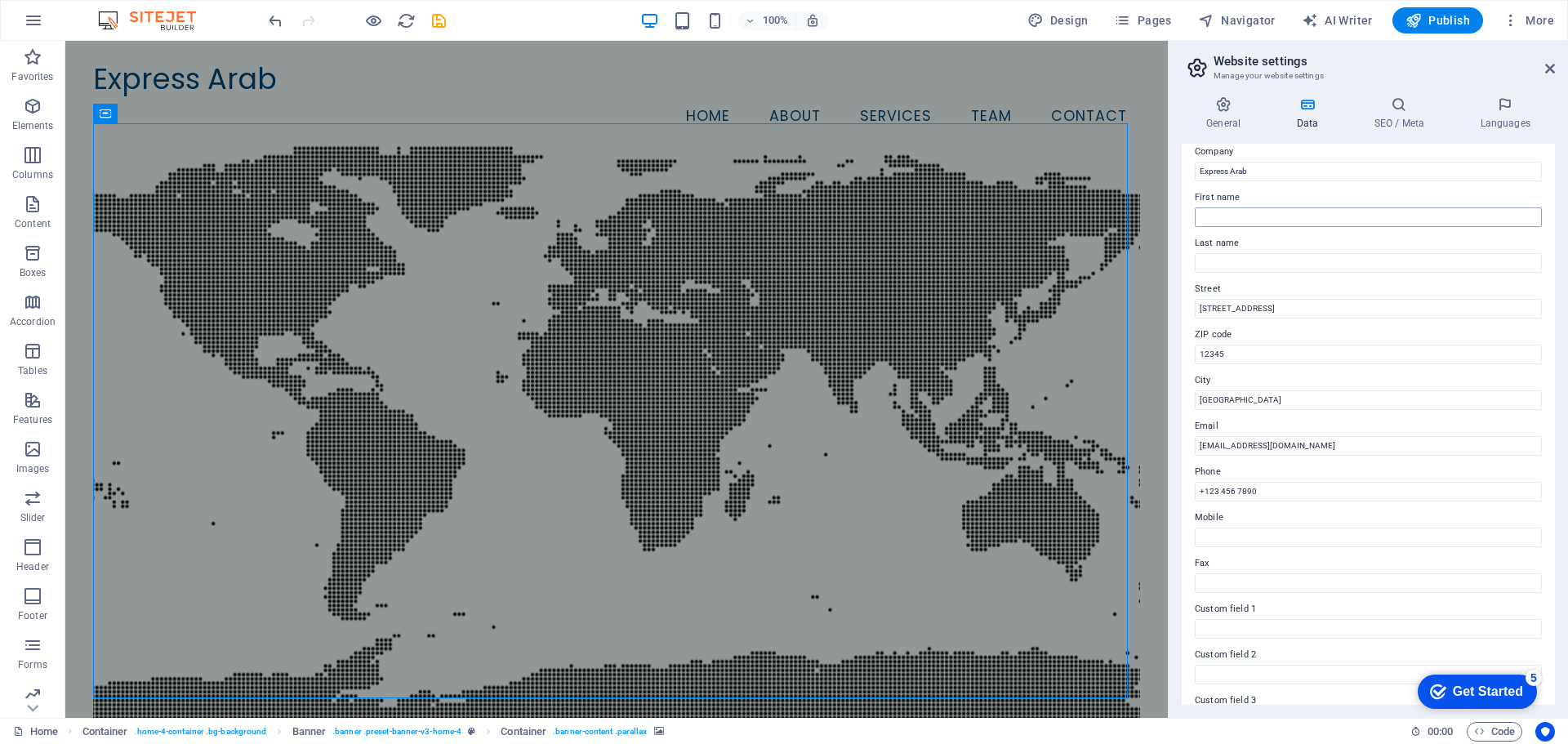
scroll to position [50, 0]
click at [1286, 297] on input "123 Shipping Lane" at bounding box center [1368, 307] width 347 height 20
paste input "[STREET_ADDRESS]"
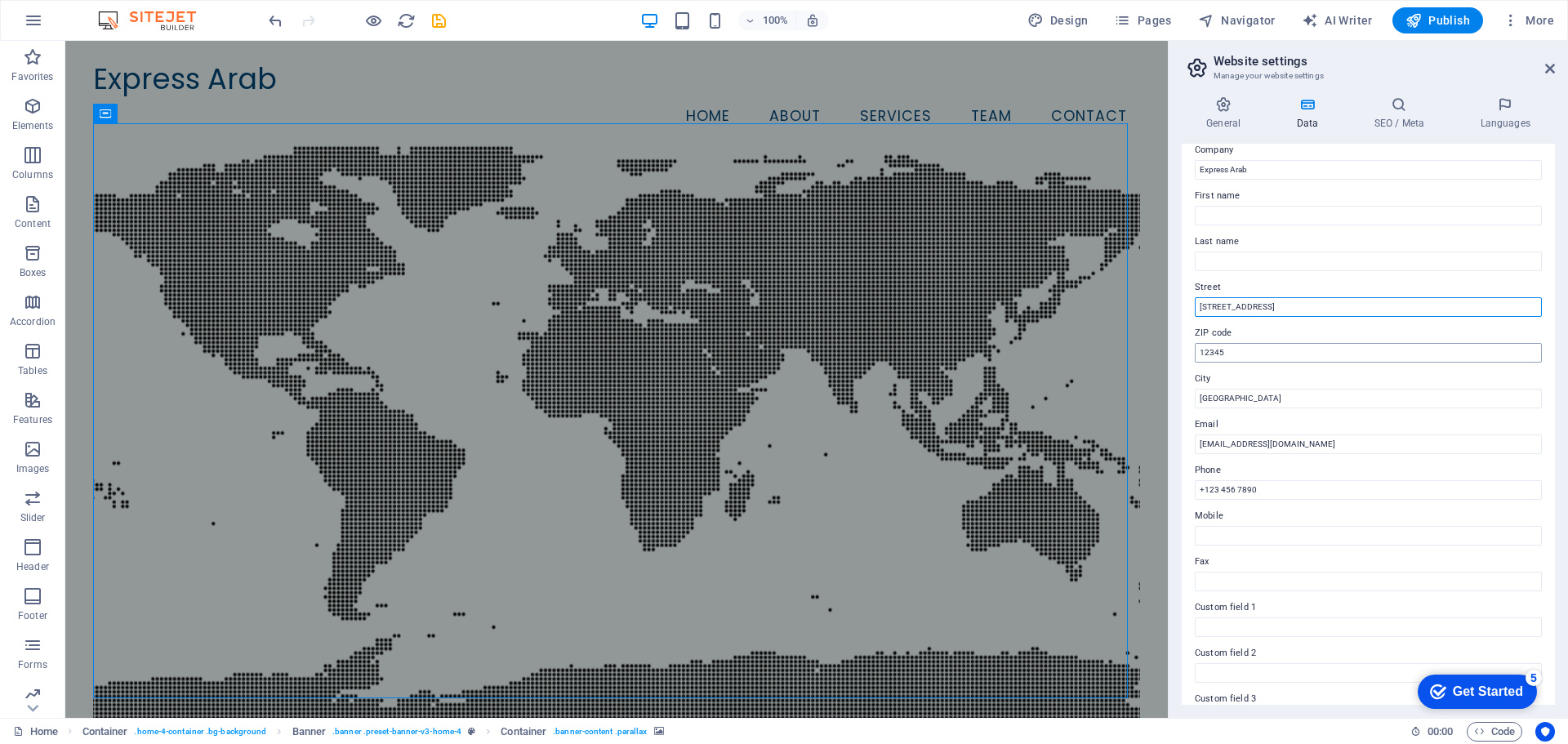
type input "[STREET_ADDRESS]"
click at [1246, 348] on input "12345" at bounding box center [1368, 353] width 347 height 20
type input "00000"
drag, startPoint x: 1332, startPoint y: 306, endPoint x: 1368, endPoint y: 309, distance: 36.1
click at [1368, 309] on input "[STREET_ADDRESS]" at bounding box center [1368, 307] width 347 height 20
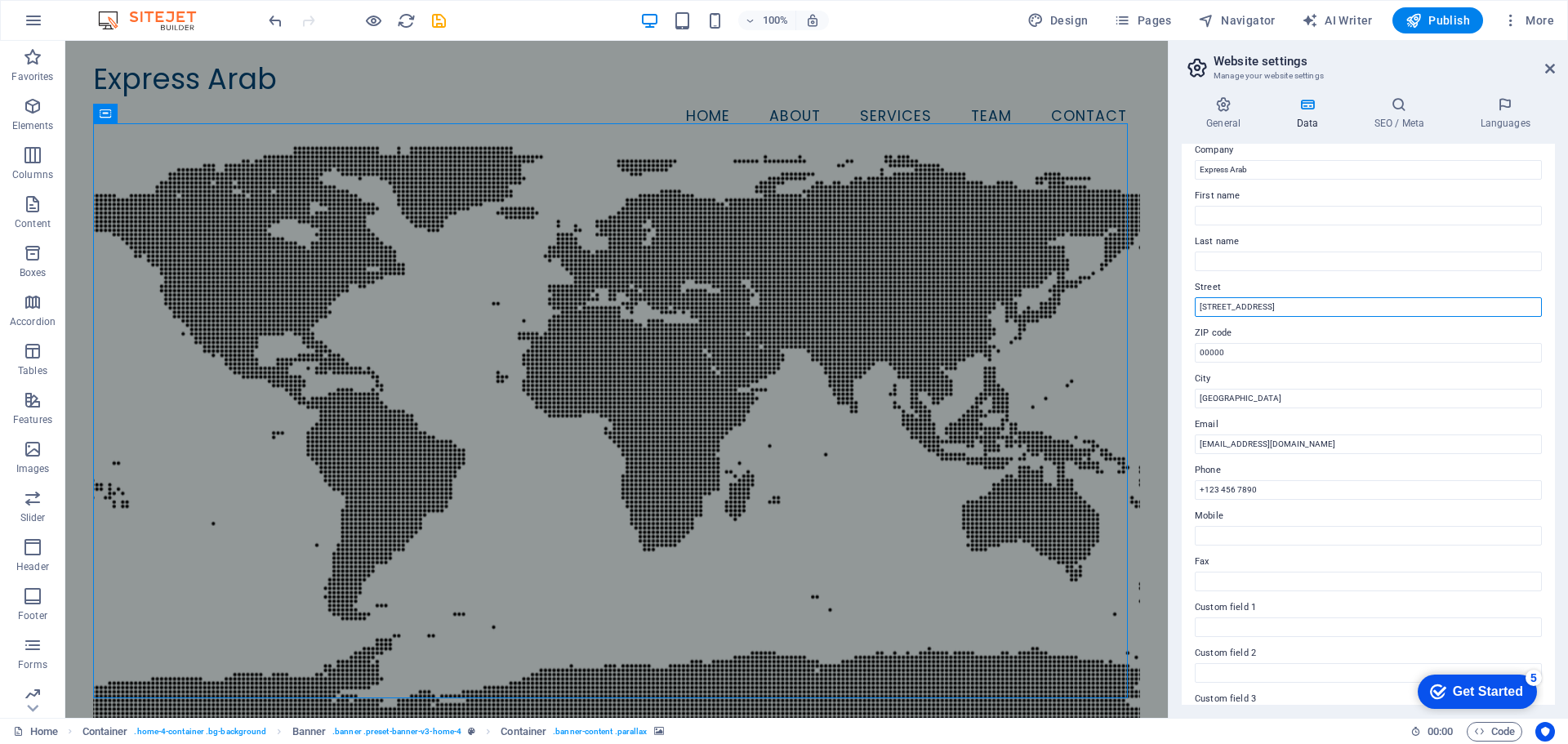
click at [1368, 309] on input "[STREET_ADDRESS]" at bounding box center [1368, 307] width 347 height 20
drag, startPoint x: 1346, startPoint y: 308, endPoint x: 1368, endPoint y: 319, distance: 24.6
click at [1368, 319] on div "Contact data for this website. This can be used everywhere on the website and w…" at bounding box center [1368, 424] width 373 height 561
click at [1234, 401] on input "Cityport" at bounding box center [1368, 398] width 347 height 20
paste input "[GEOGRAPHIC_DATA]"
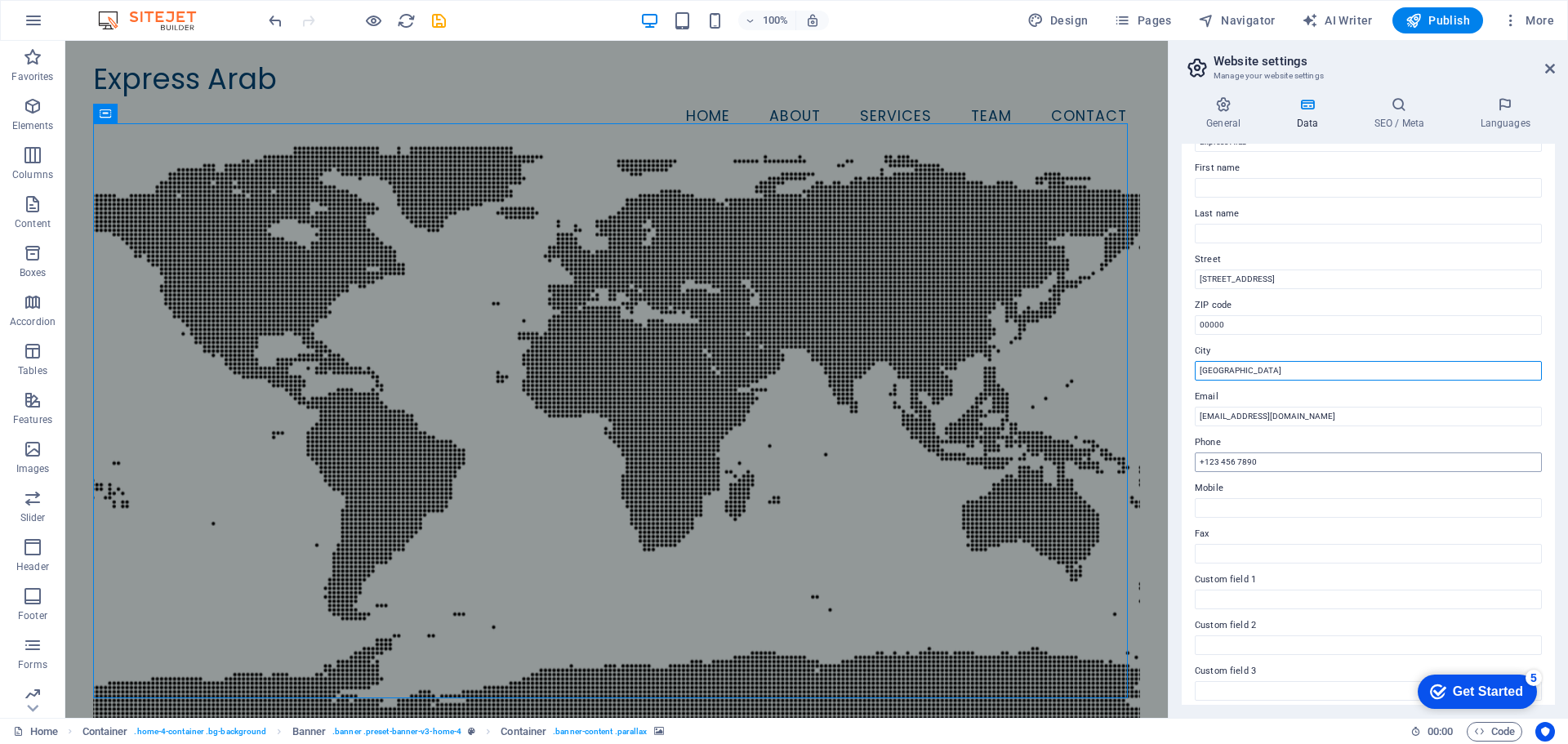
scroll to position [80, 0]
type input "[GEOGRAPHIC_DATA]"
click at [1269, 455] on input "+123 456 7890" at bounding box center [1368, 460] width 347 height 20
paste input "971507696666"
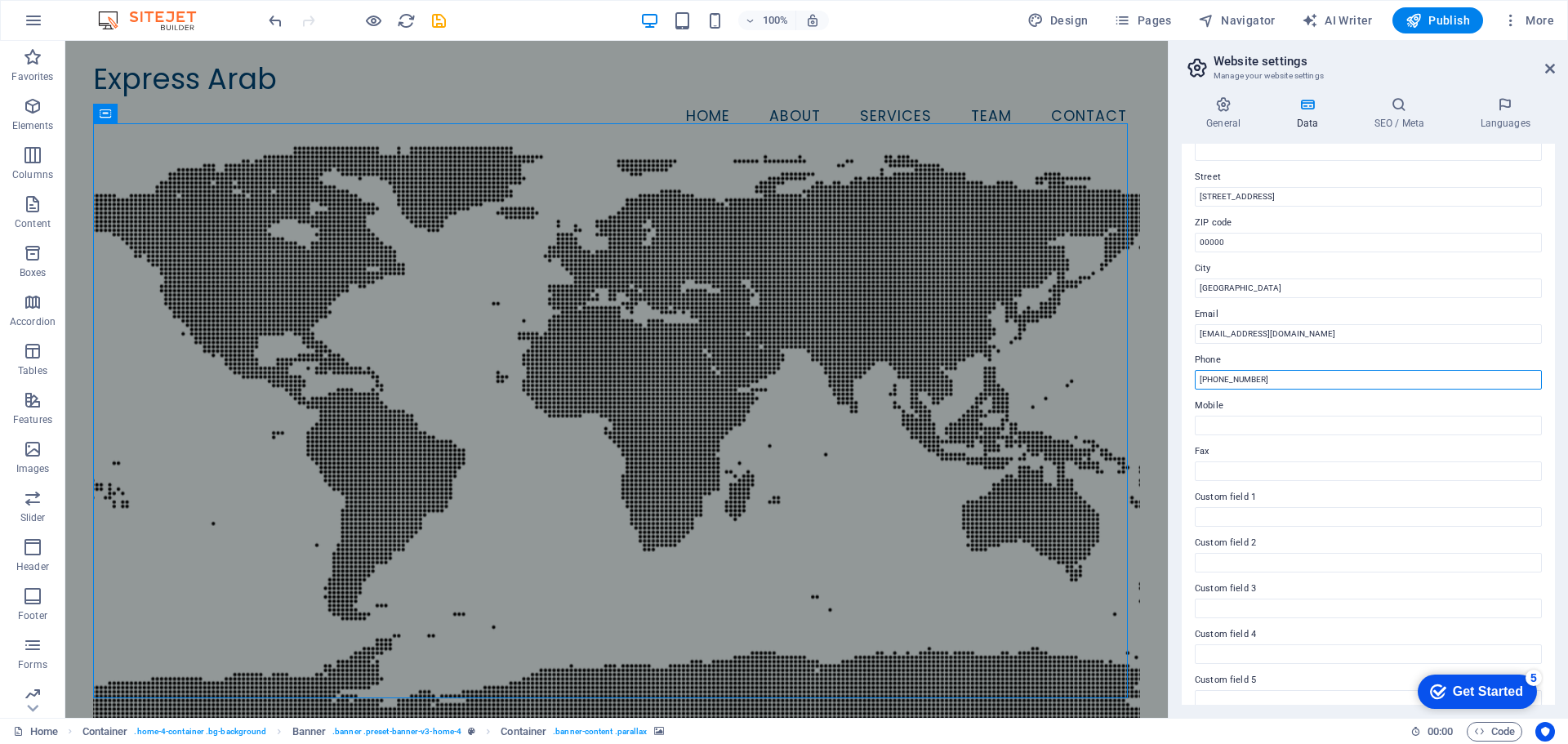
scroll to position [161, 0]
type input "[PHONE_NUMBER]"
click at [1240, 429] on input "Mobile" at bounding box center [1368, 424] width 347 height 20
paste input "[PHONE_NUMBER]"
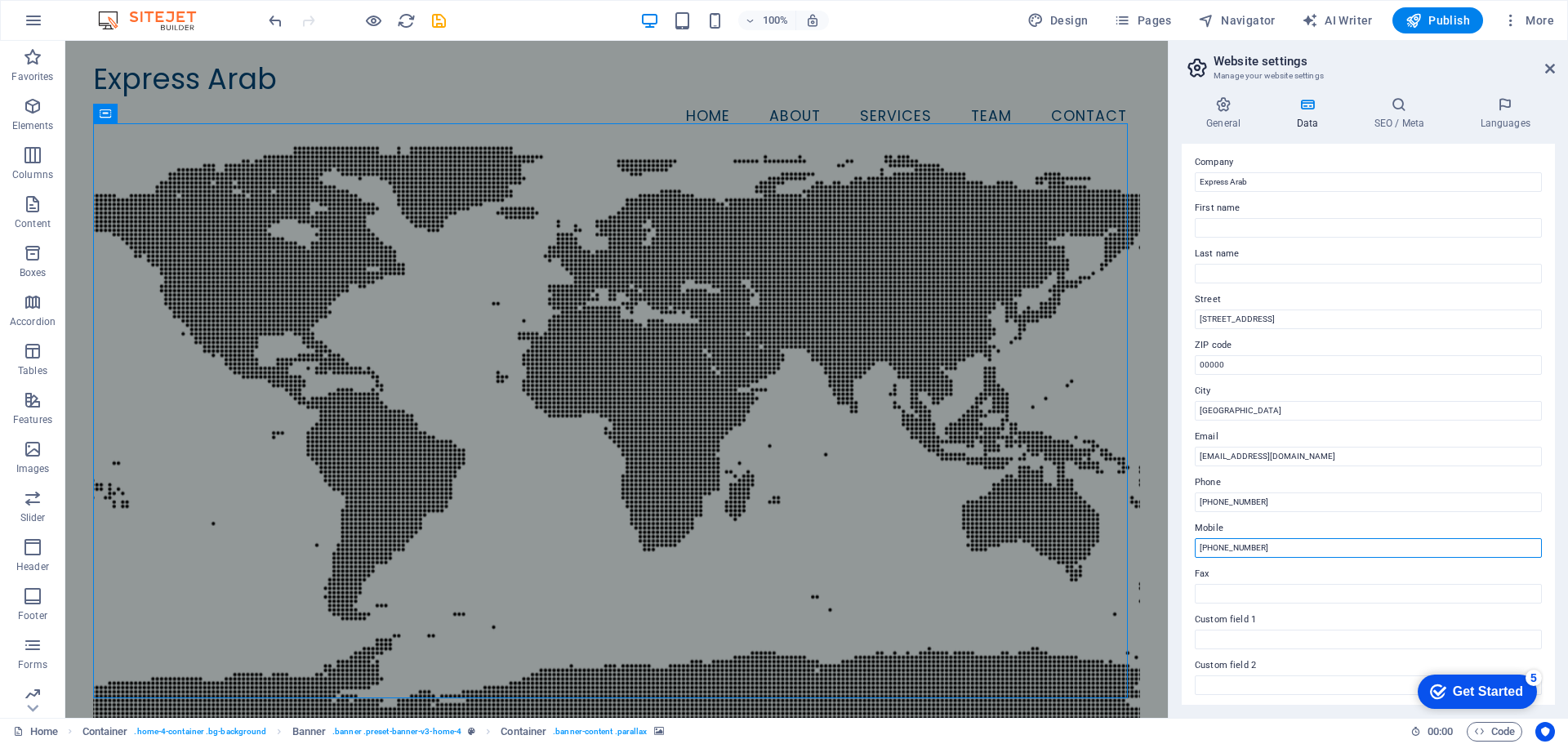
scroll to position [0, 0]
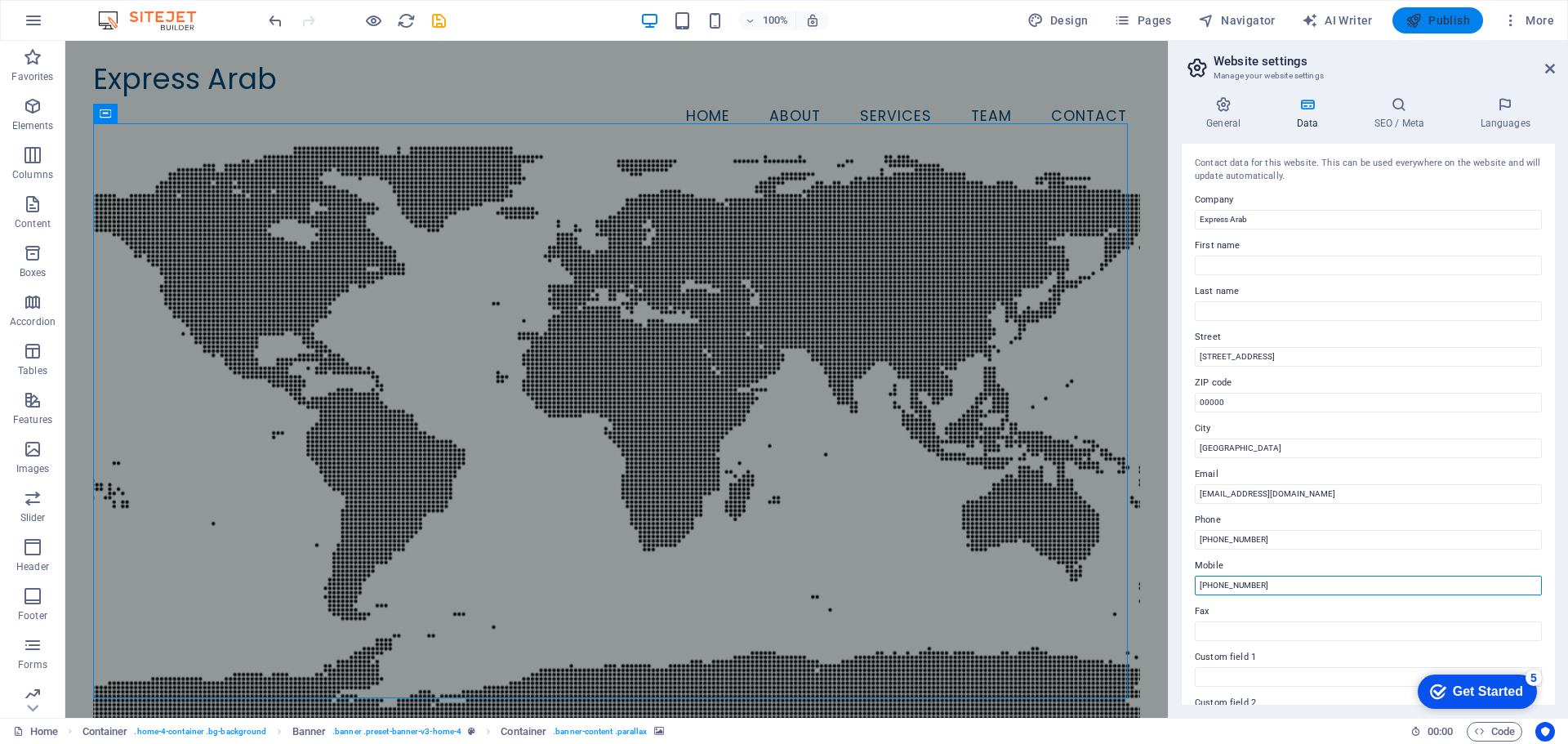
type input "[PHONE_NUMBER]"
click at [1453, 17] on span "Publish" at bounding box center [1437, 20] width 64 height 17
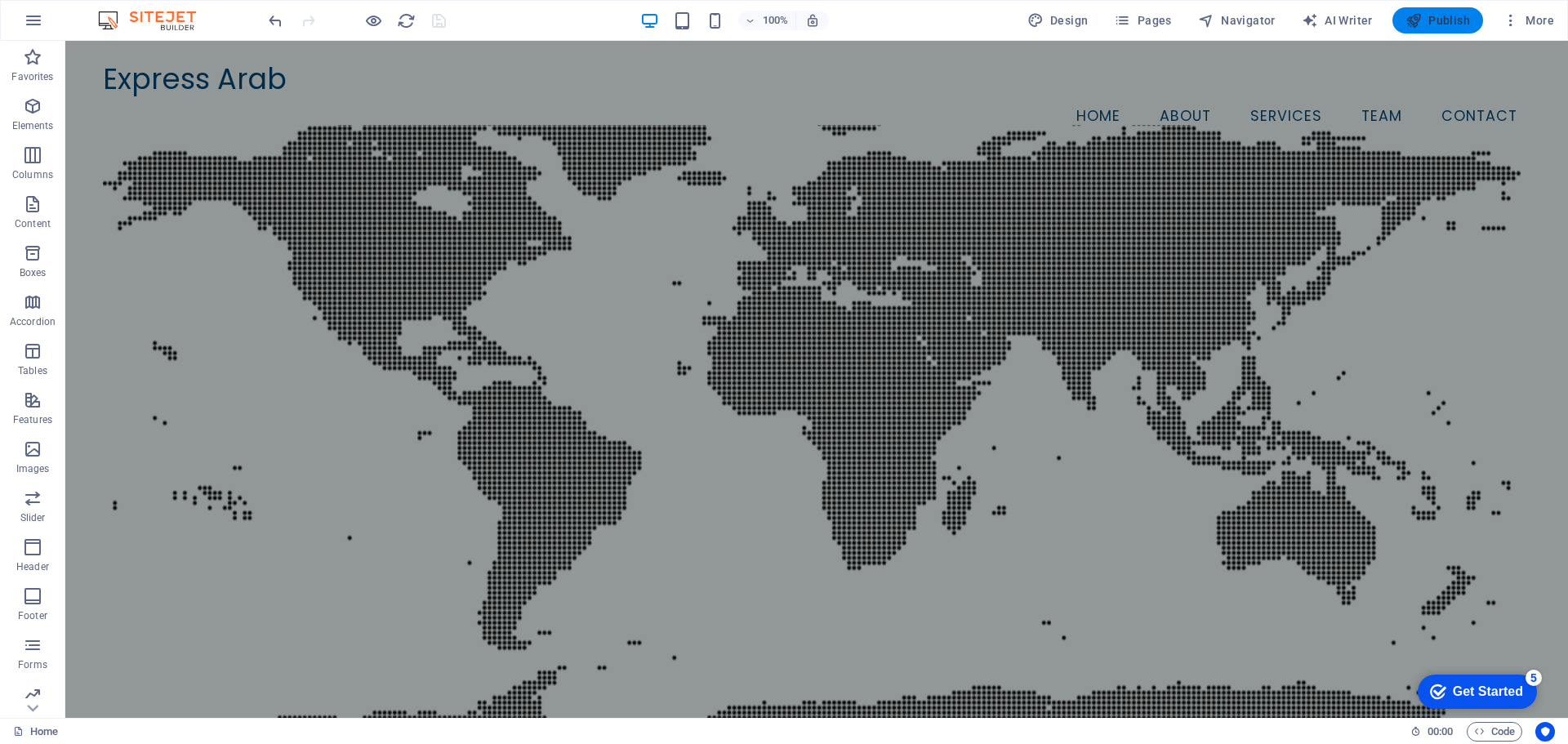
click at [1464, 24] on span "Publish" at bounding box center [1437, 20] width 64 height 17
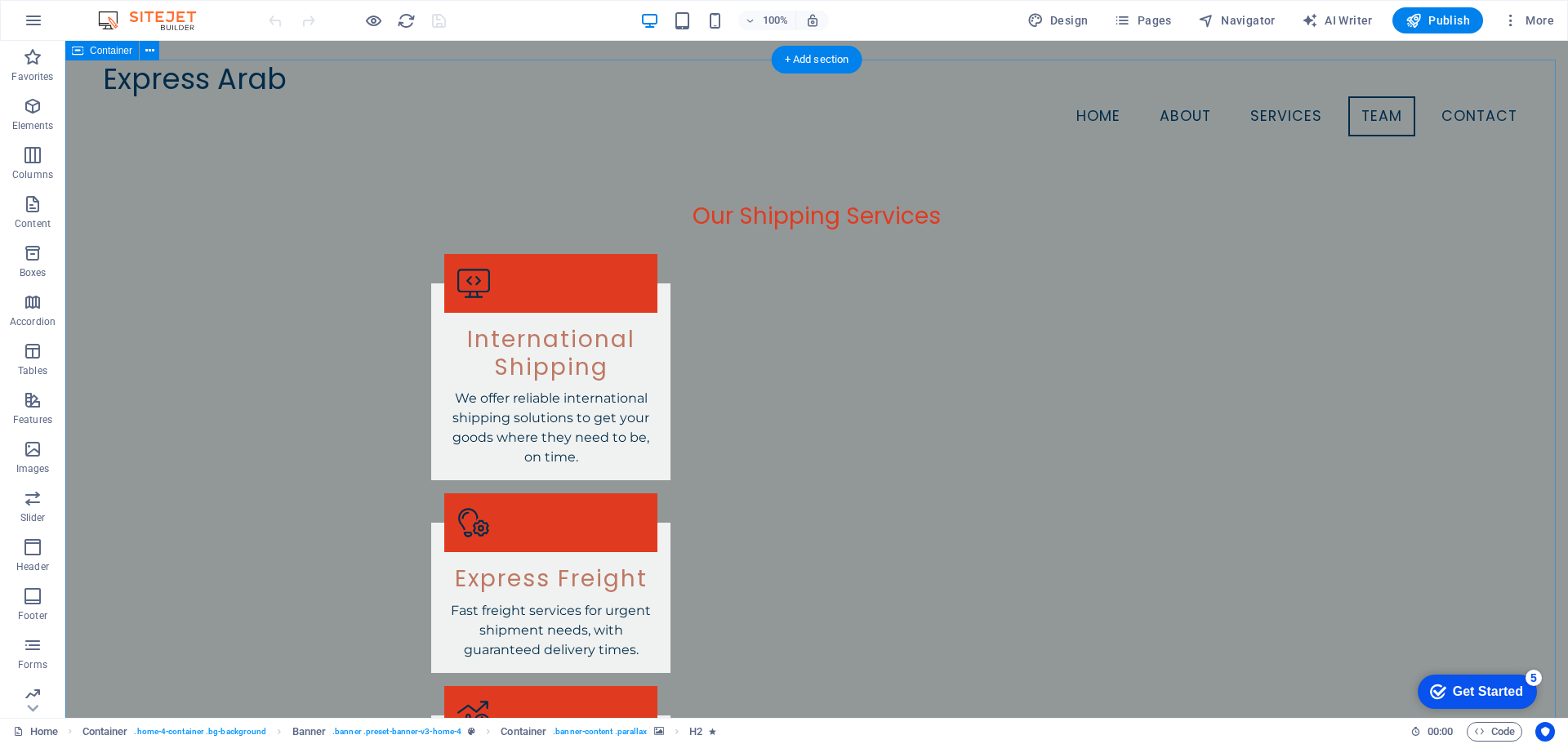
scroll to position [1727, 0]
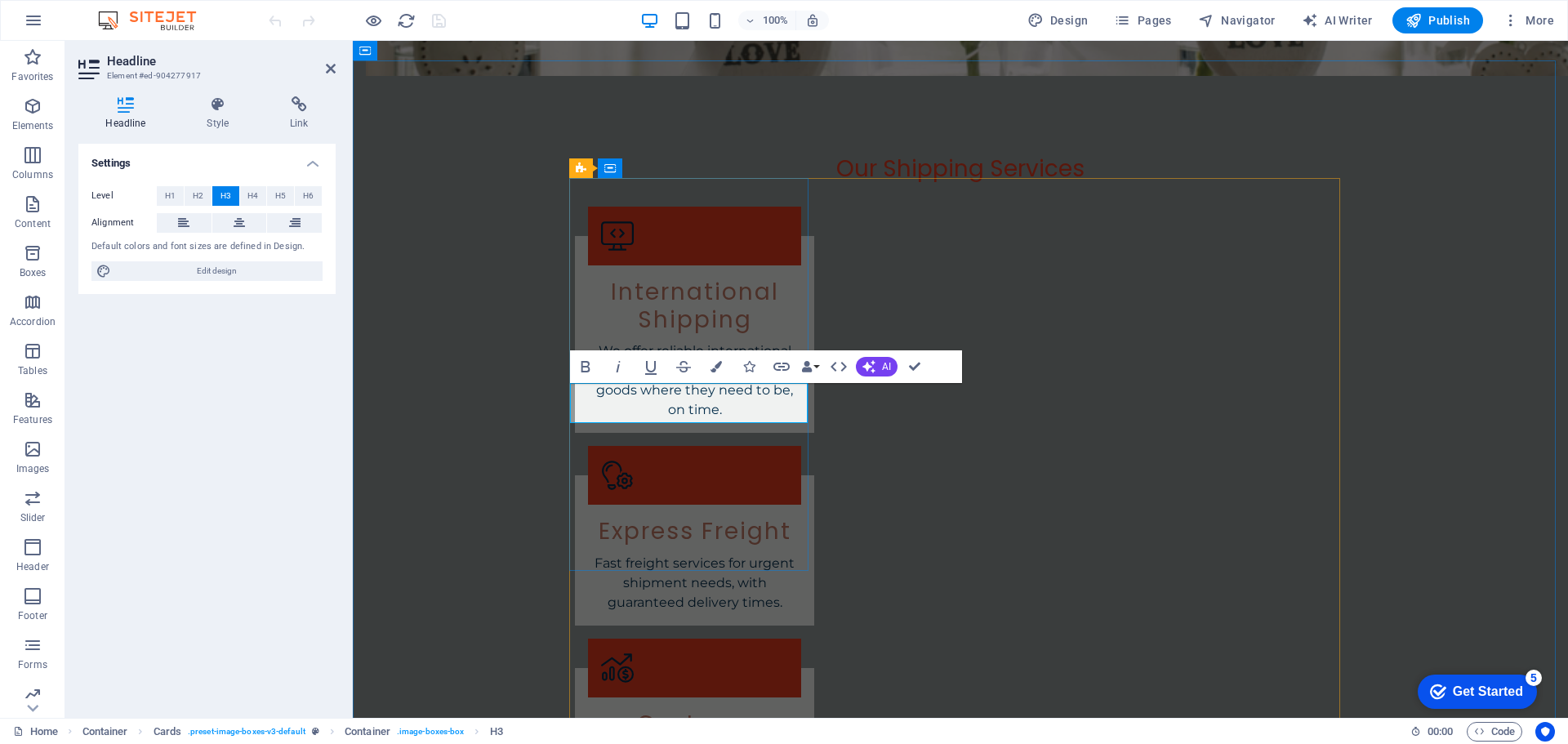
drag, startPoint x: 703, startPoint y: 413, endPoint x: 583, endPoint y: 414, distance: 120.0
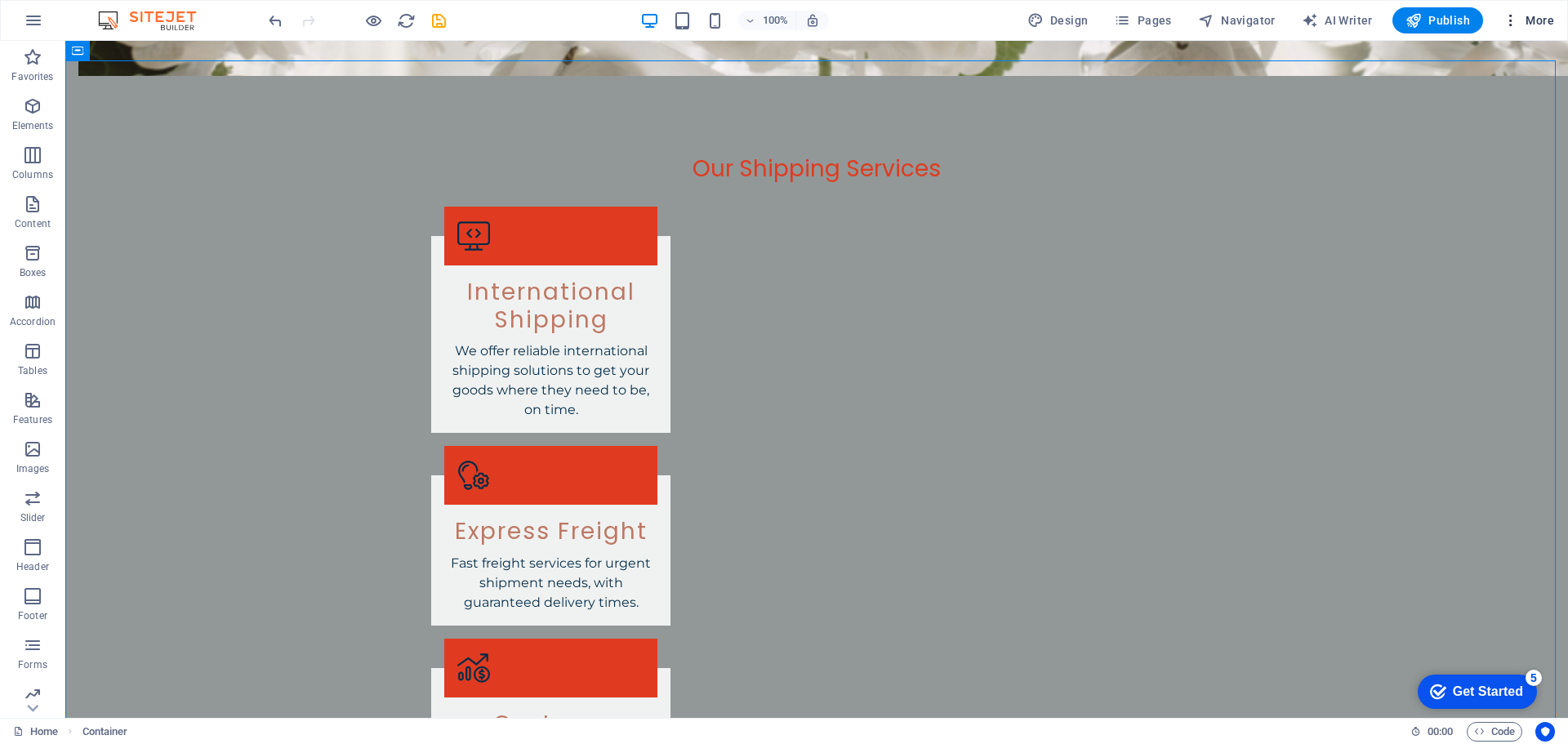
click at [1510, 19] on icon "button" at bounding box center [1511, 20] width 17 height 17
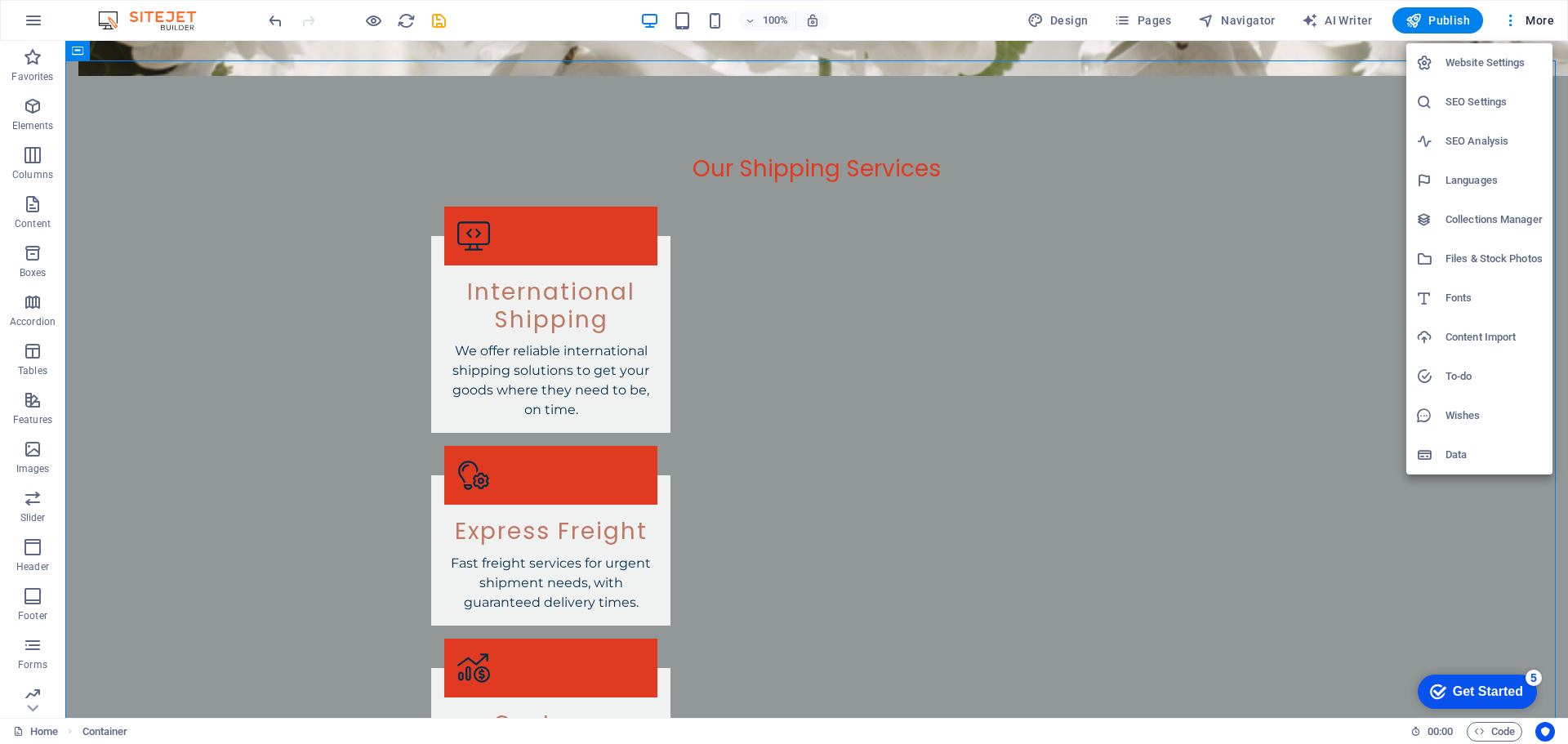
click at [1482, 71] on h6 "Website Settings" at bounding box center [1494, 63] width 98 height 20
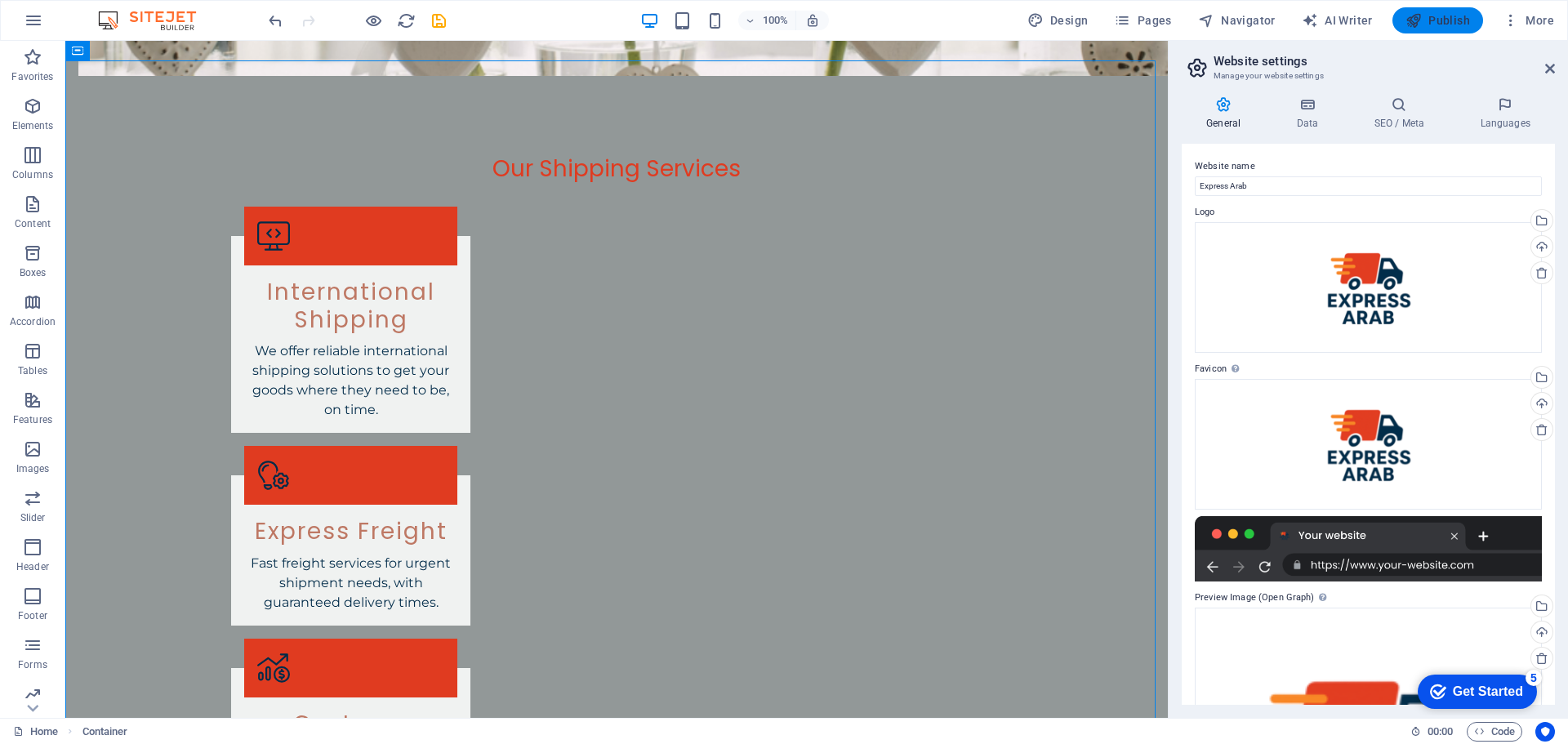
click at [1434, 27] on span "Publish" at bounding box center [1437, 20] width 64 height 17
